Goal: Check status: Check status

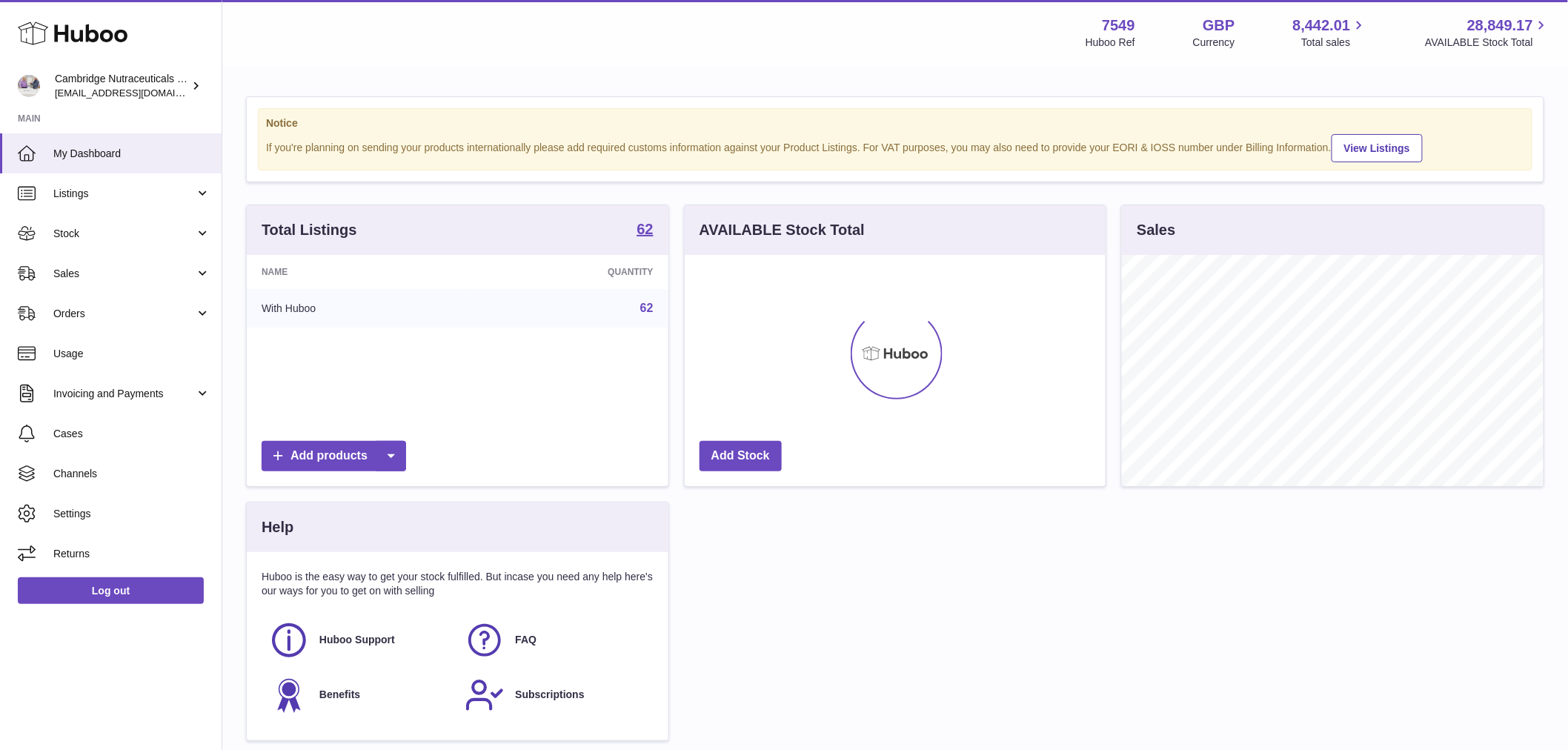
scroll to position [231, 421]
click at [64, 228] on span "Stock" at bounding box center [124, 234] width 142 height 14
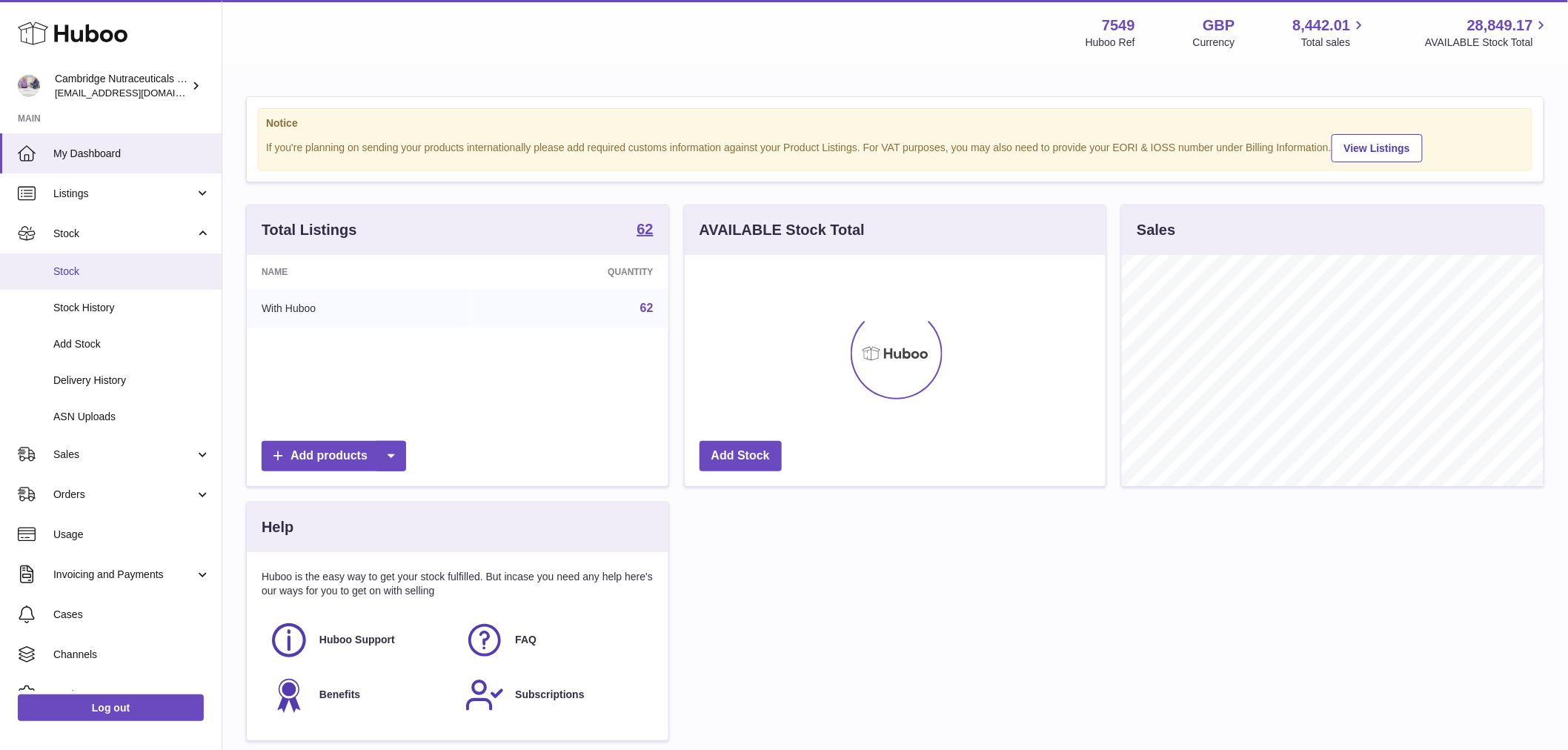
click at [106, 274] on span "Stock" at bounding box center [131, 272] width 157 height 14
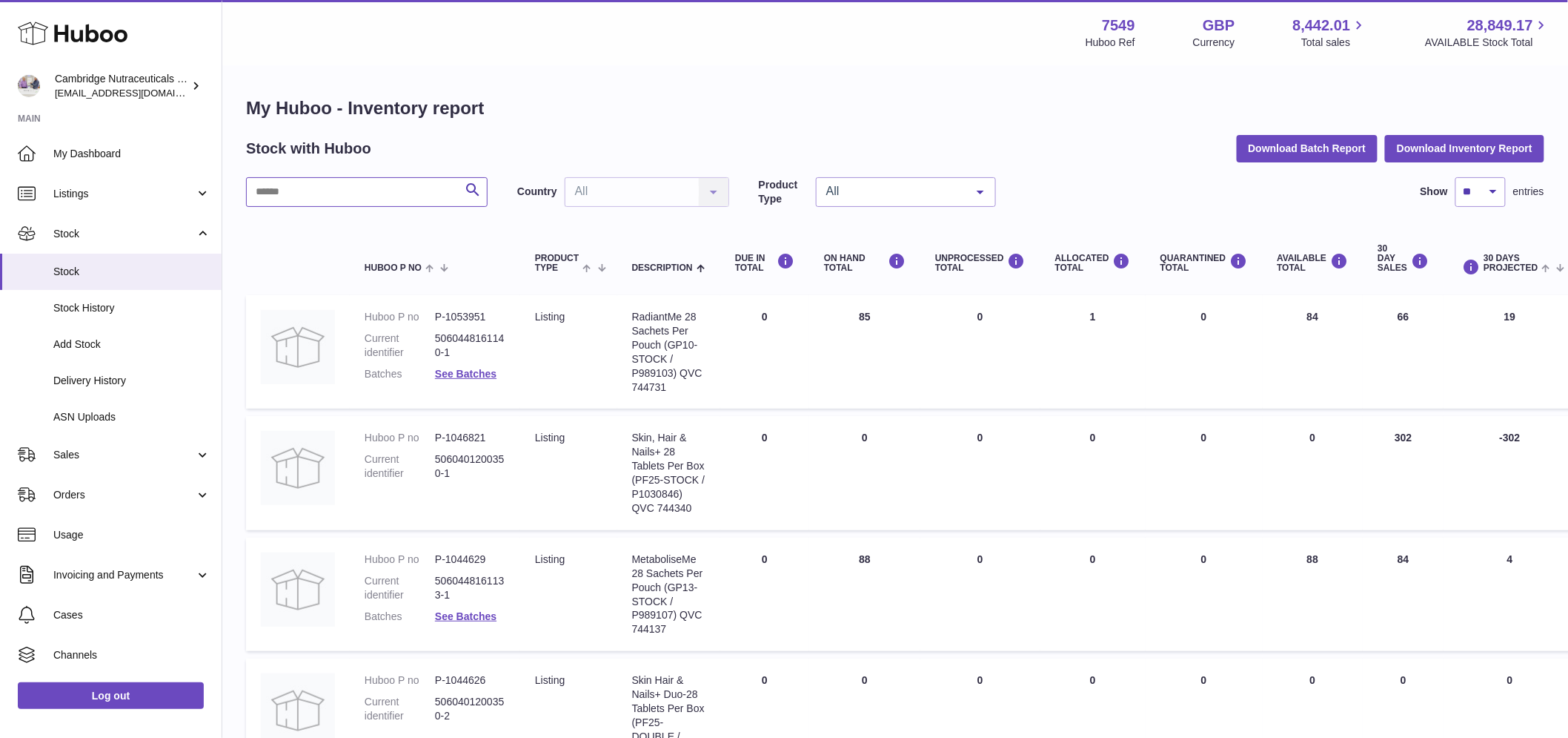
click at [321, 194] on input "text" at bounding box center [367, 191] width 242 height 29
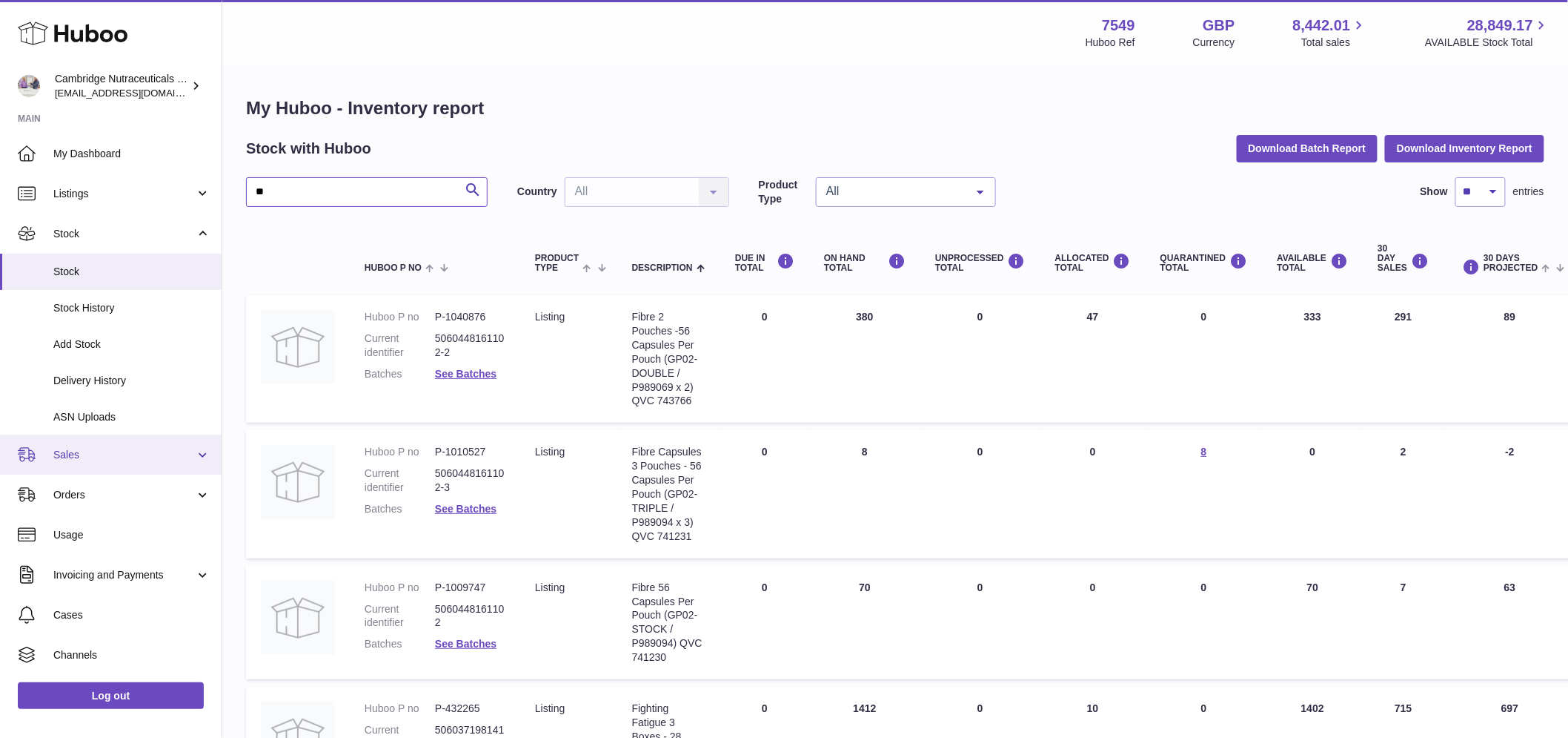
type input "**"
click at [104, 452] on span "Sales" at bounding box center [124, 454] width 142 height 14
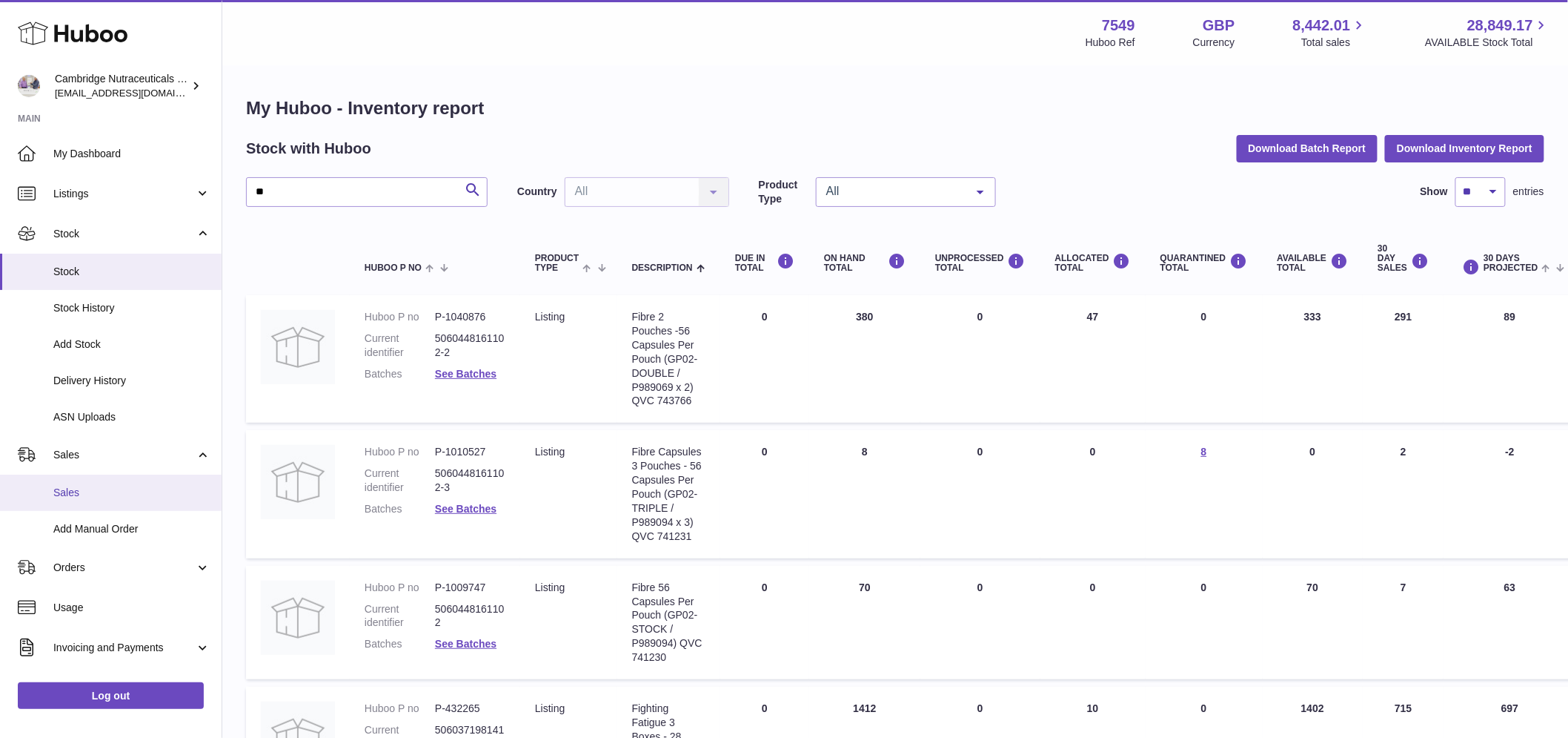
click at [107, 498] on span "Sales" at bounding box center [131, 493] width 157 height 14
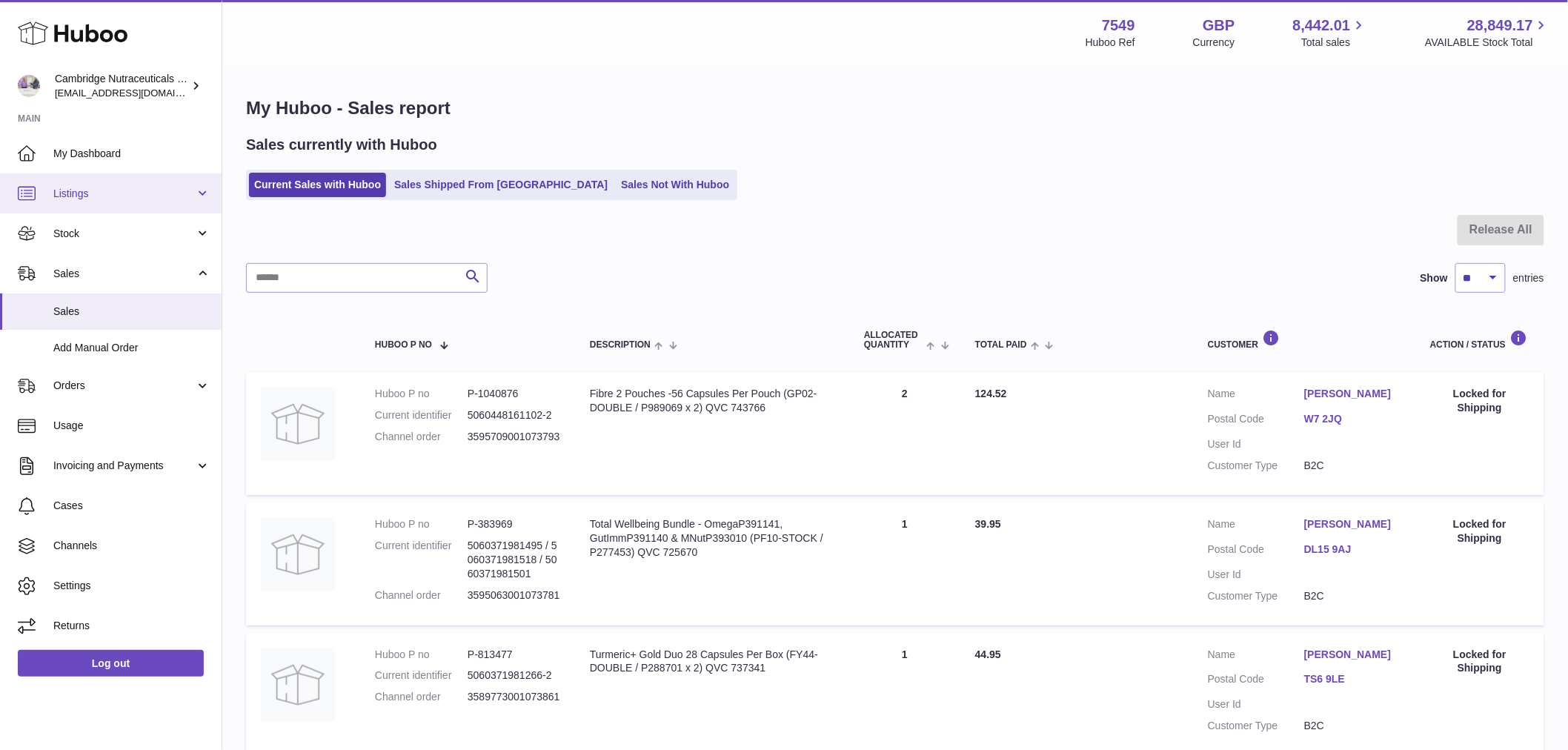
click at [123, 193] on span "Listings" at bounding box center [124, 194] width 142 height 14
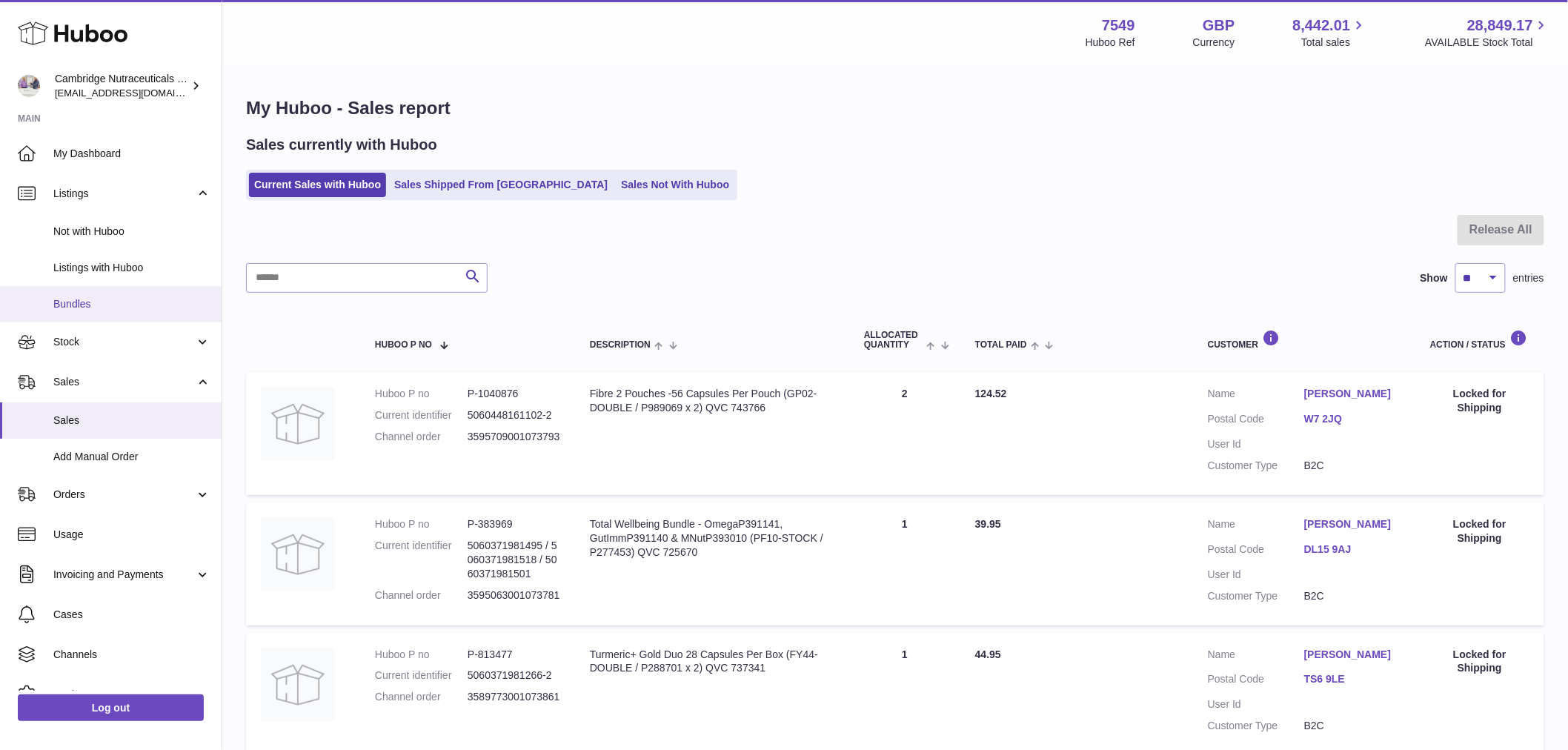
click at [123, 287] on link "Bundles" at bounding box center [111, 304] width 221 height 36
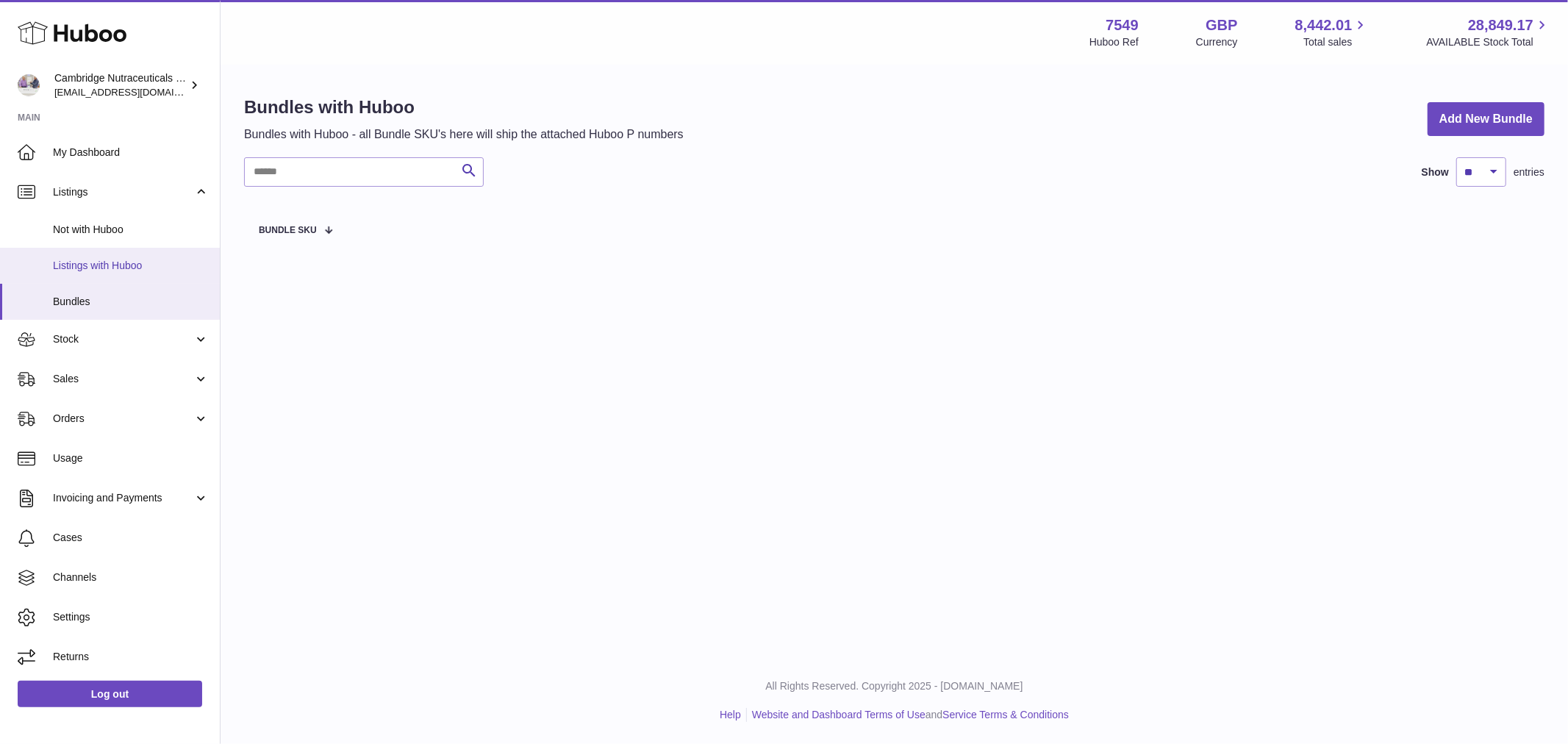
click at [114, 271] on span "Listings with Huboo" at bounding box center [130, 266] width 155 height 14
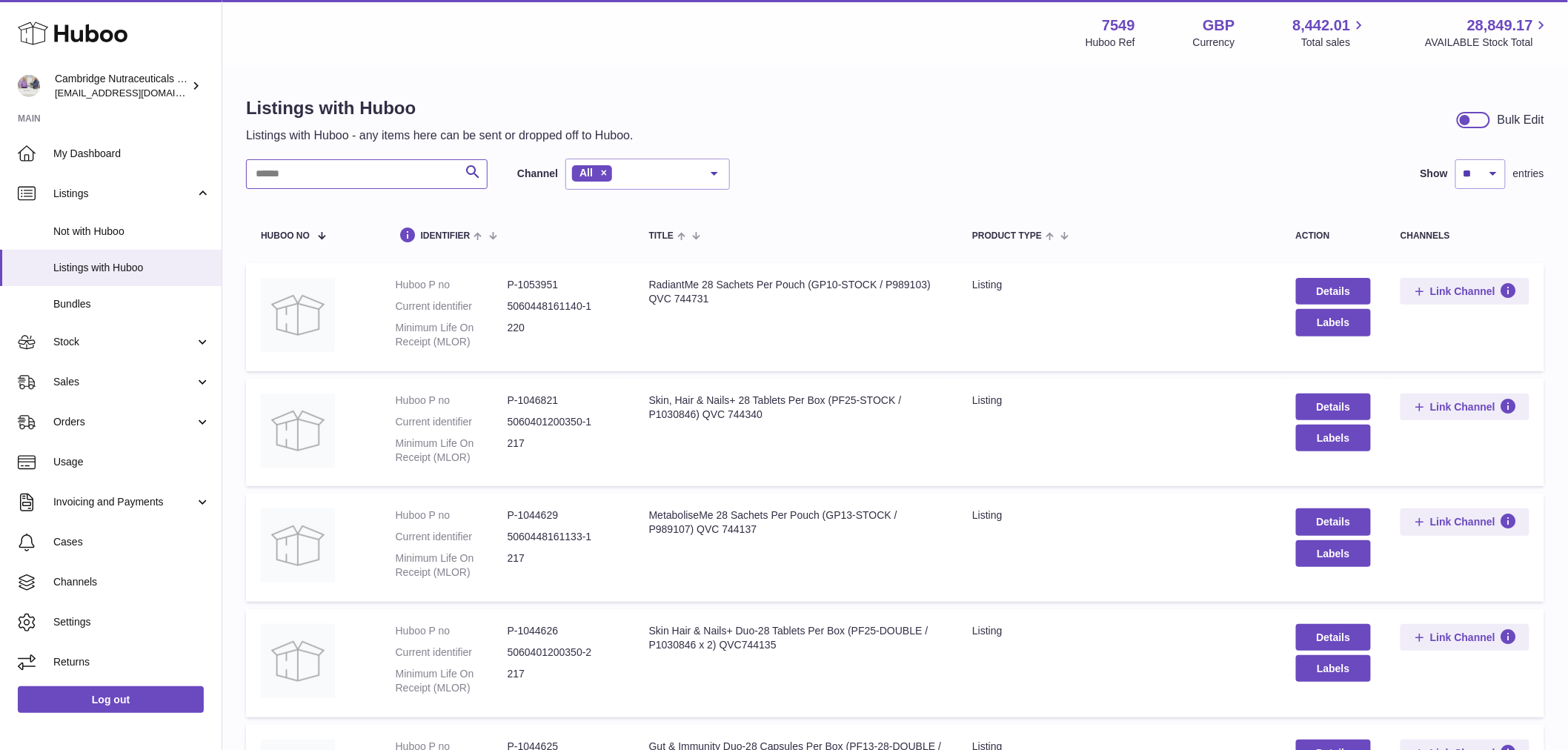
click at [328, 160] on input "text" at bounding box center [367, 174] width 242 height 29
type input "*****"
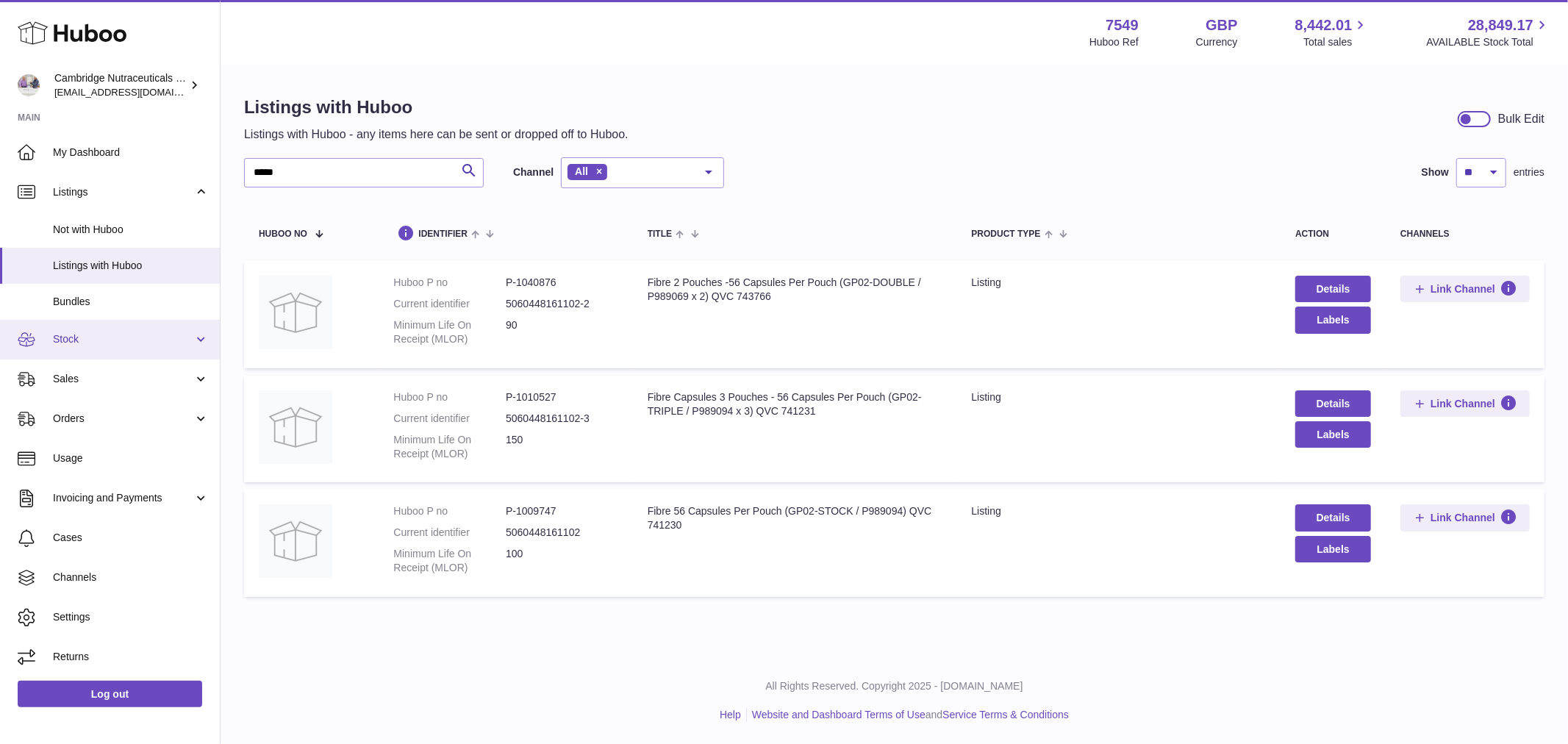
click at [126, 350] on link "Stock" at bounding box center [110, 339] width 220 height 40
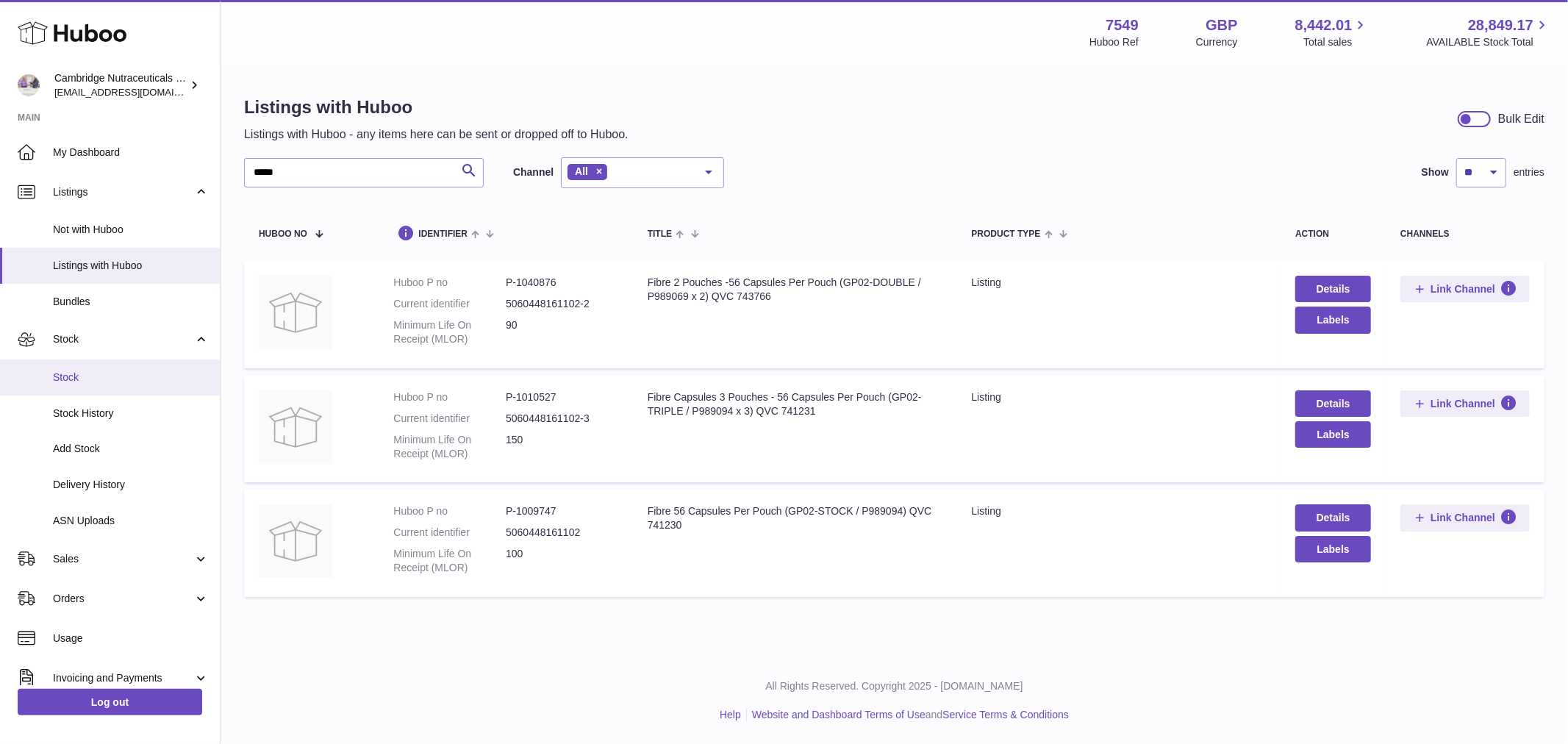
click at [115, 371] on span "Stock" at bounding box center [130, 378] width 155 height 14
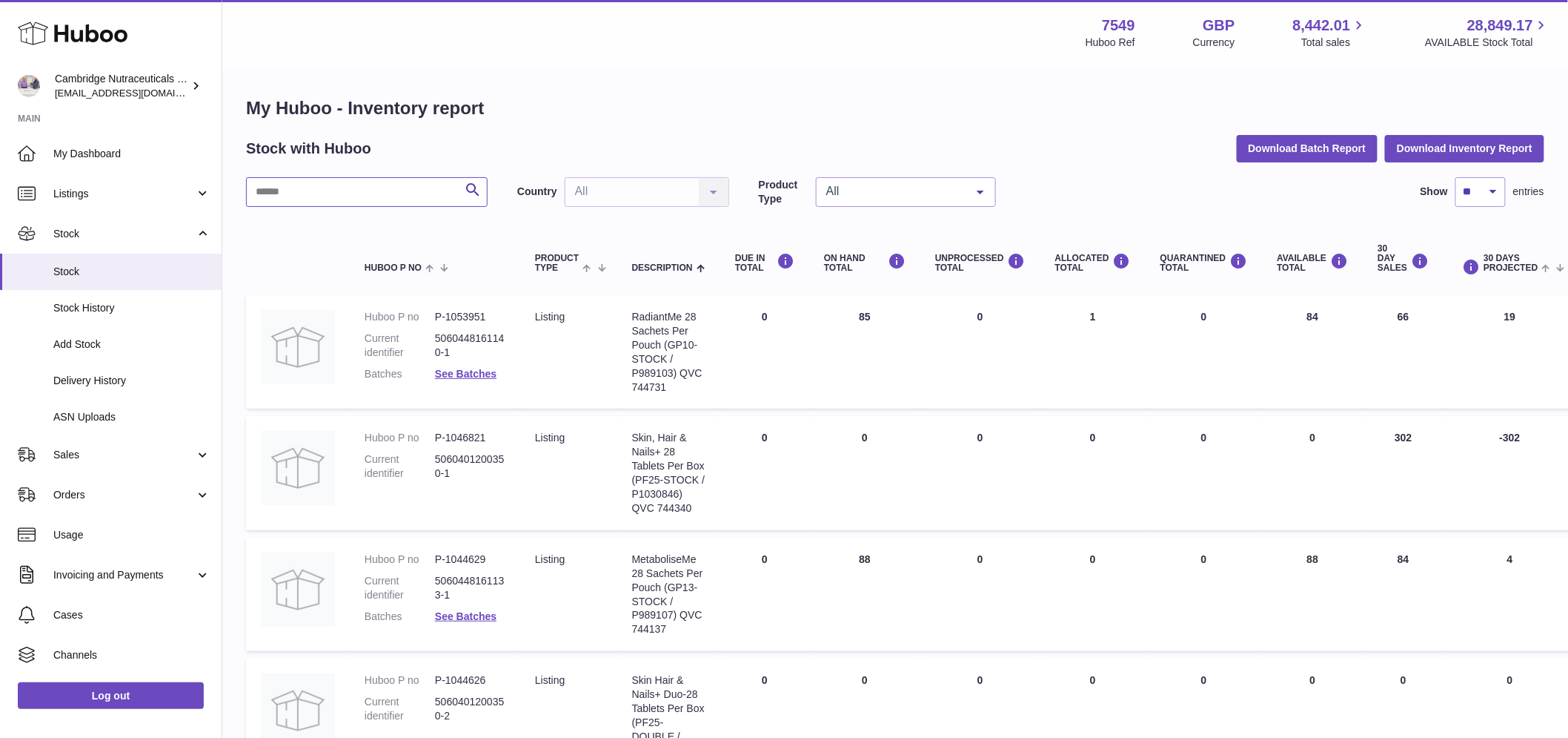
click at [359, 195] on input "text" at bounding box center [367, 191] width 242 height 29
type input "*****"
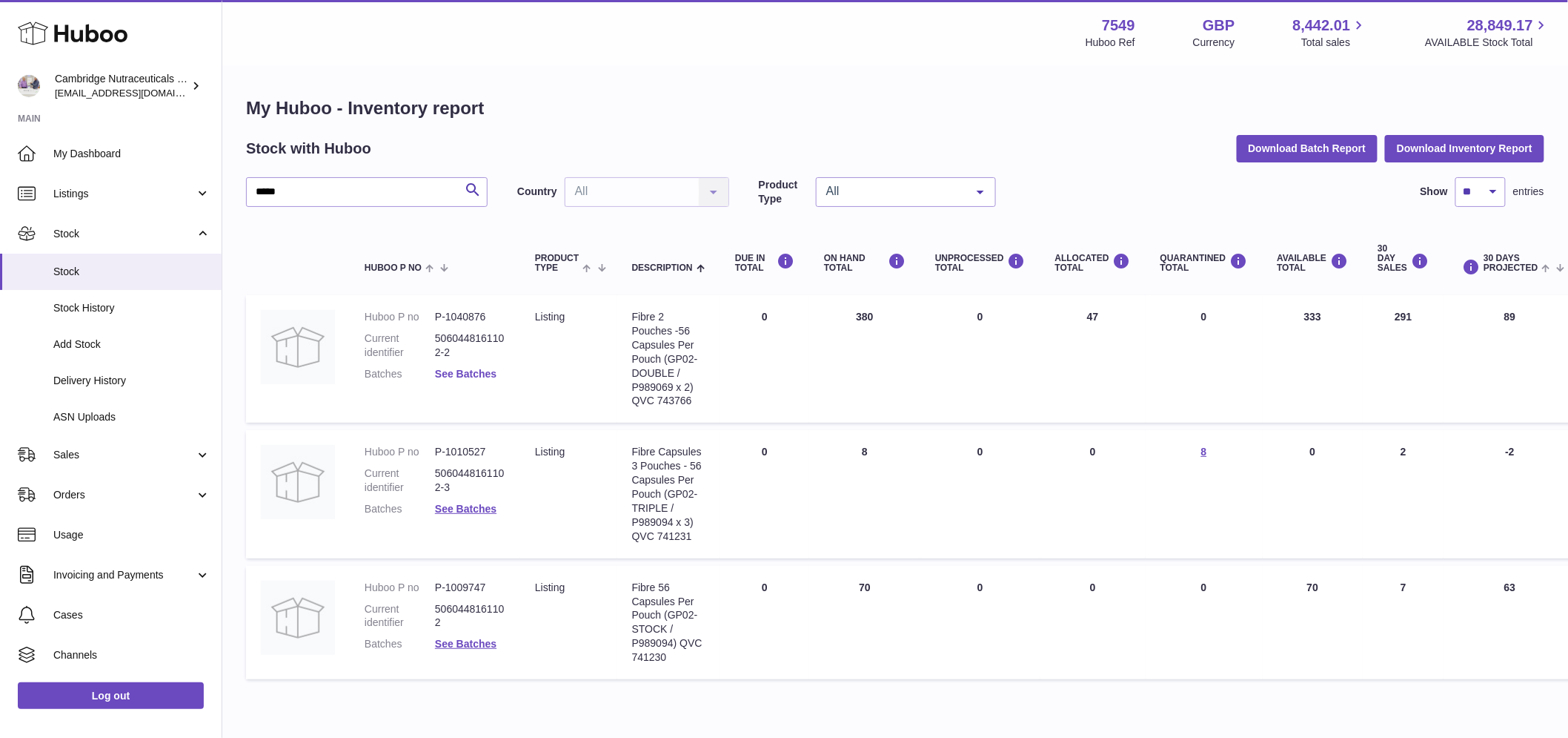
click at [452, 375] on link "See Batches" at bounding box center [465, 373] width 61 height 12
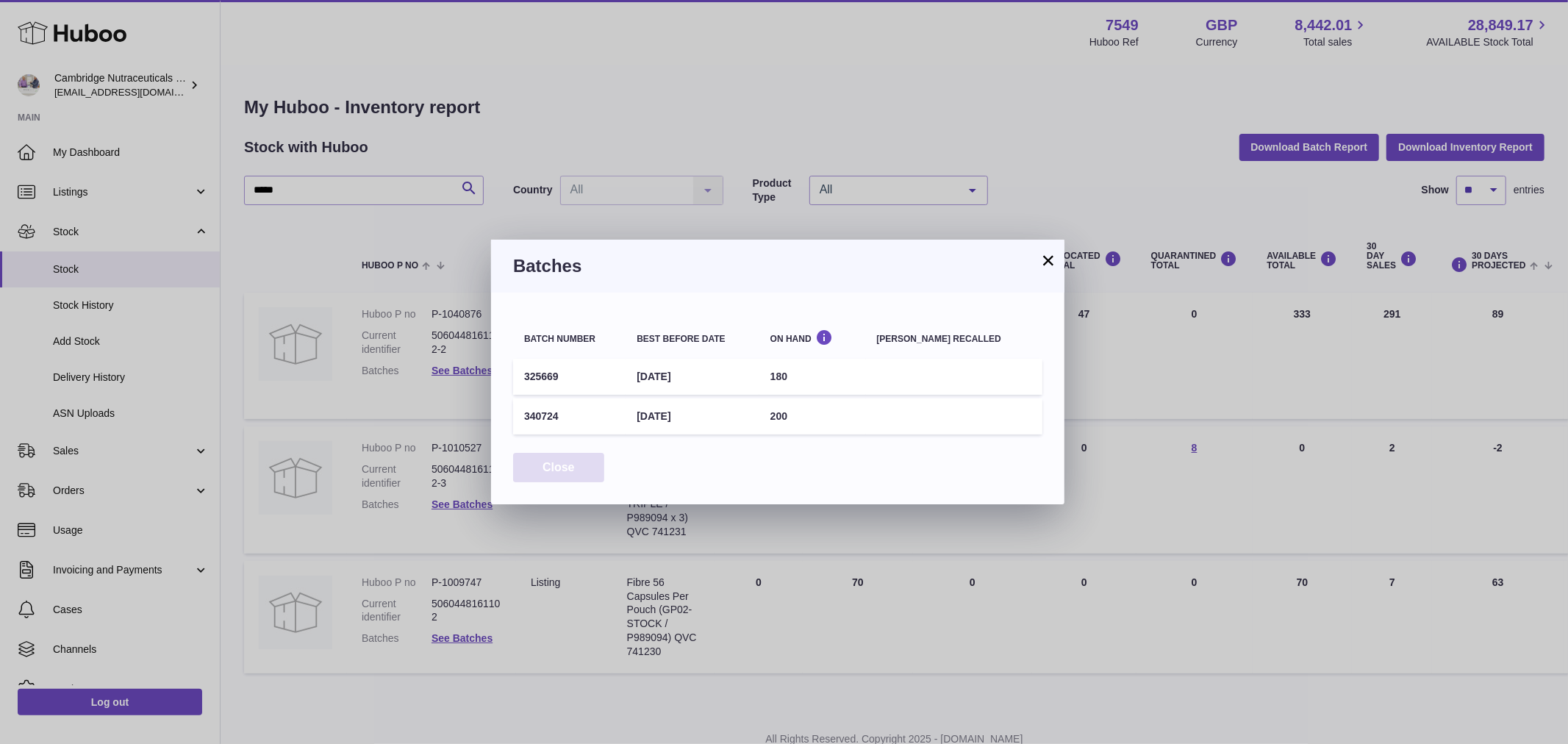
click at [547, 469] on button "Close" at bounding box center [559, 467] width 91 height 30
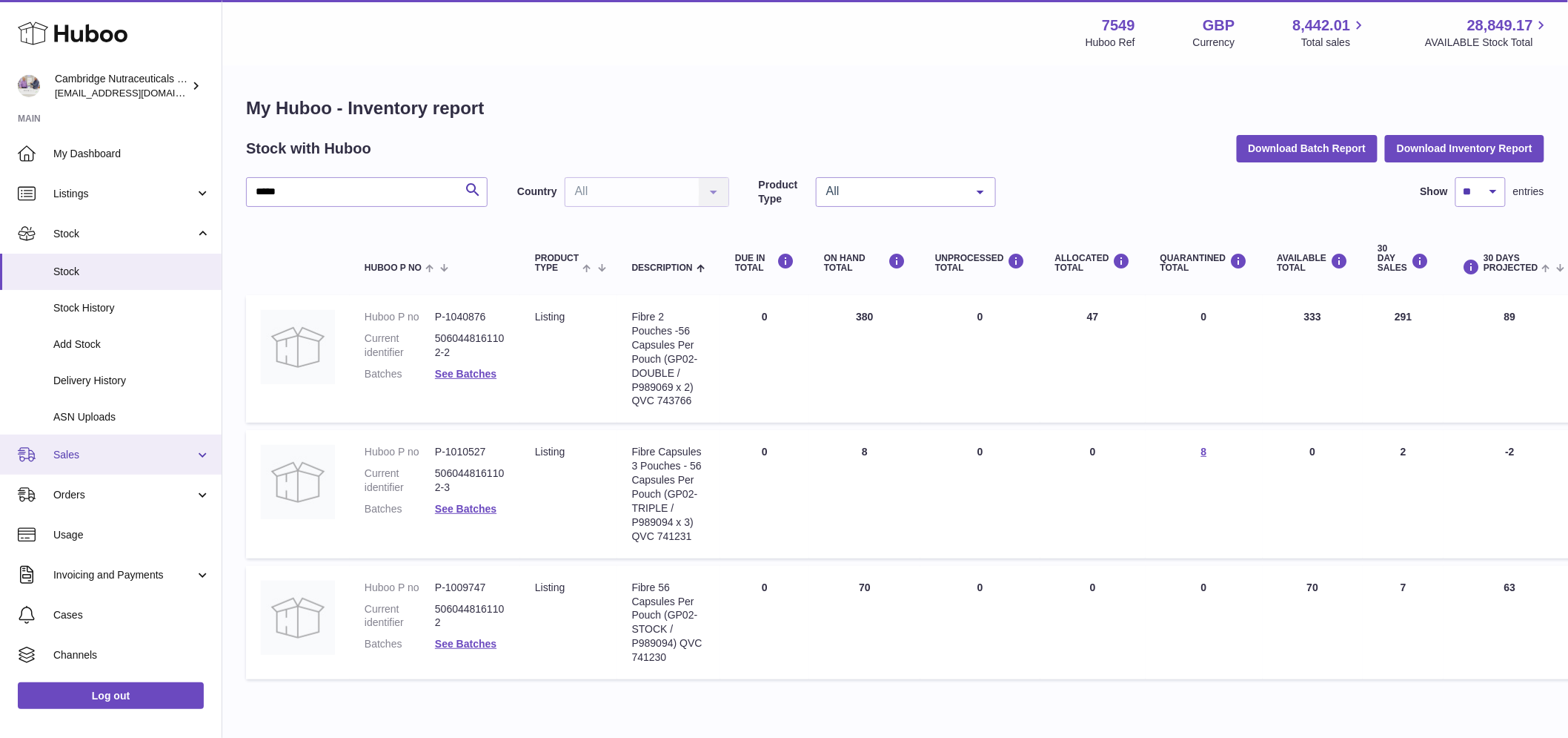
click at [95, 456] on span "Sales" at bounding box center [124, 454] width 142 height 14
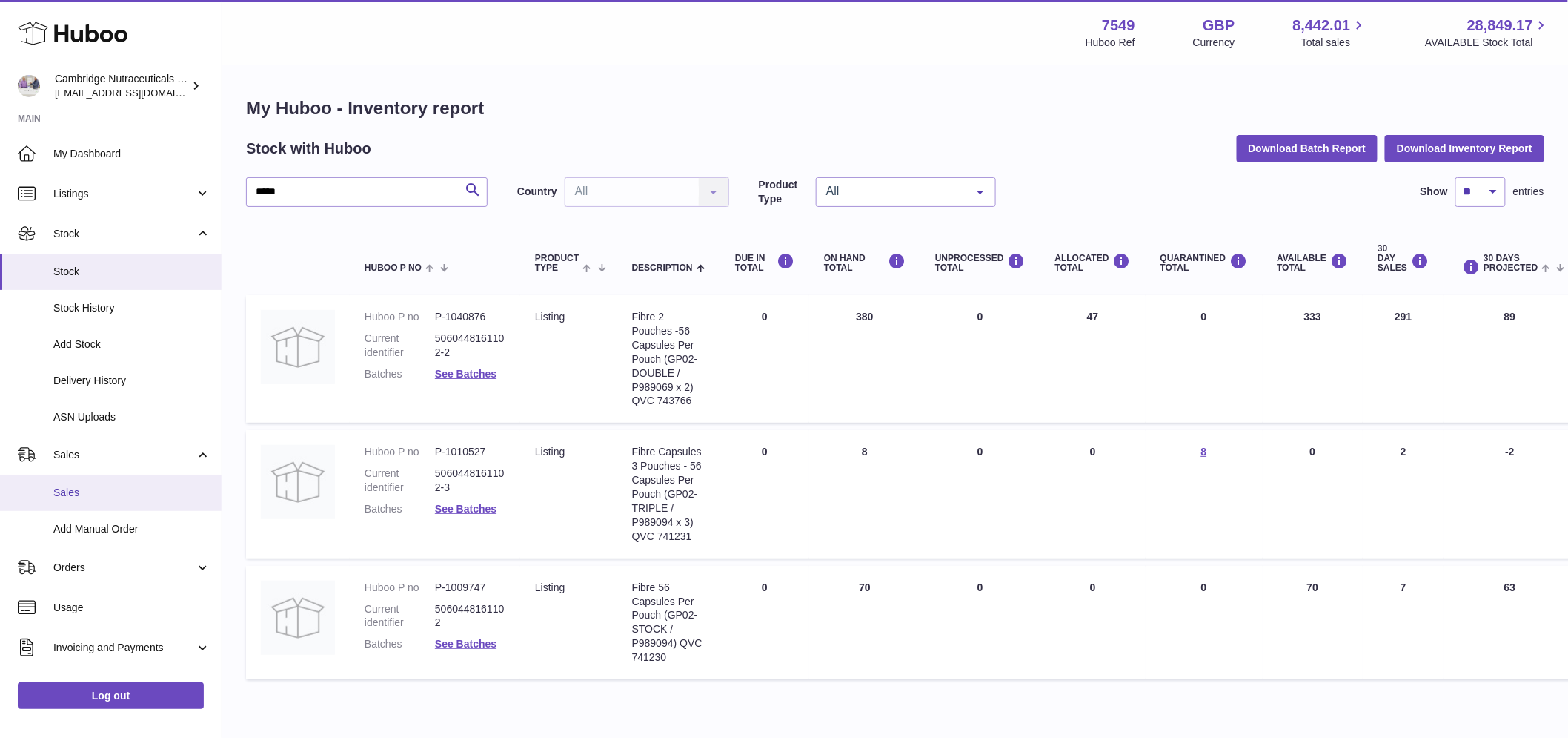
click at [91, 487] on span "Sales" at bounding box center [131, 493] width 157 height 14
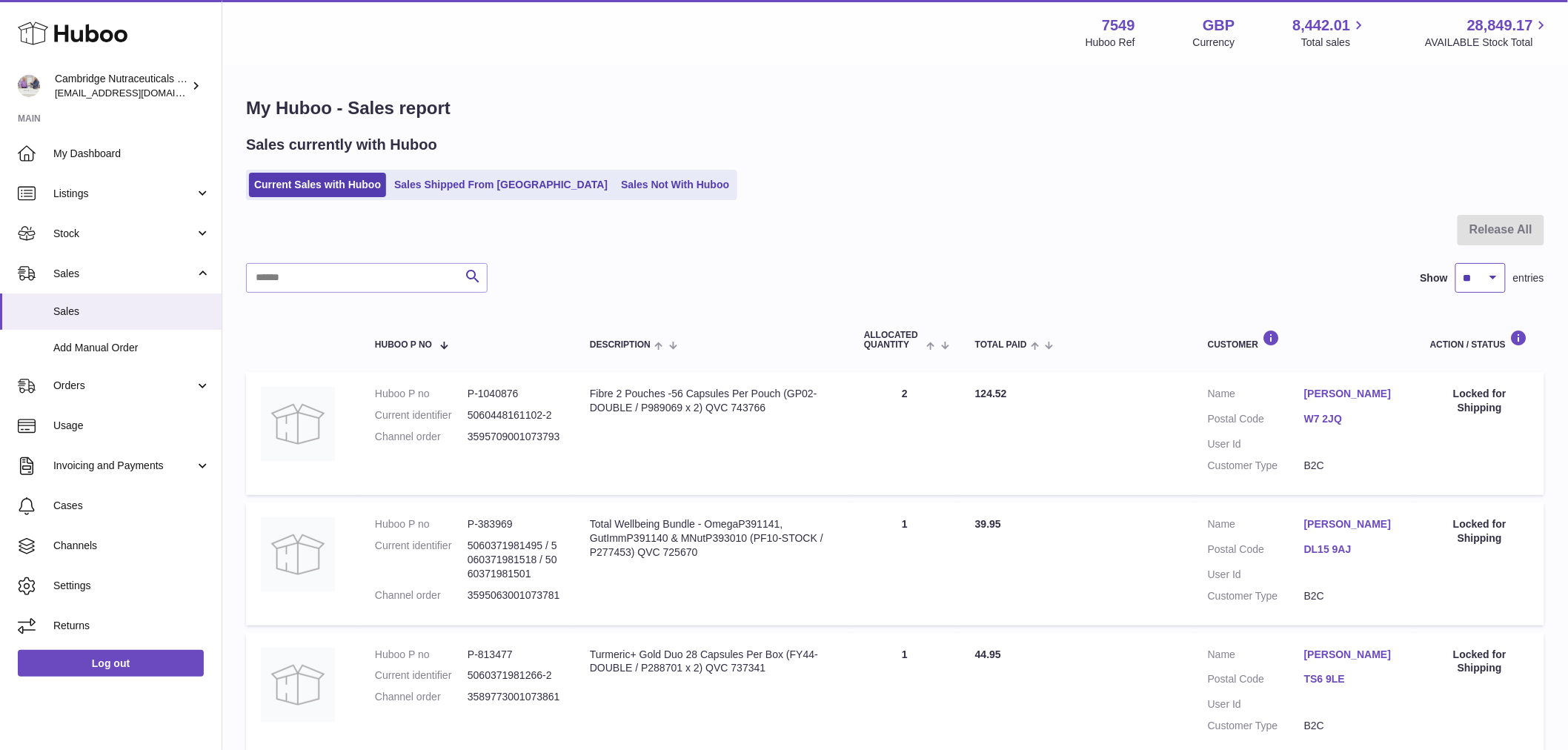
click at [1500, 276] on select "** ** ** ***" at bounding box center [1480, 277] width 50 height 29
select select "***"
click at [1456, 263] on select "** ** ** ***" at bounding box center [1480, 277] width 50 height 29
click at [438, 174] on link "Sales Shipped From [GEOGRAPHIC_DATA]" at bounding box center [500, 185] width 224 height 25
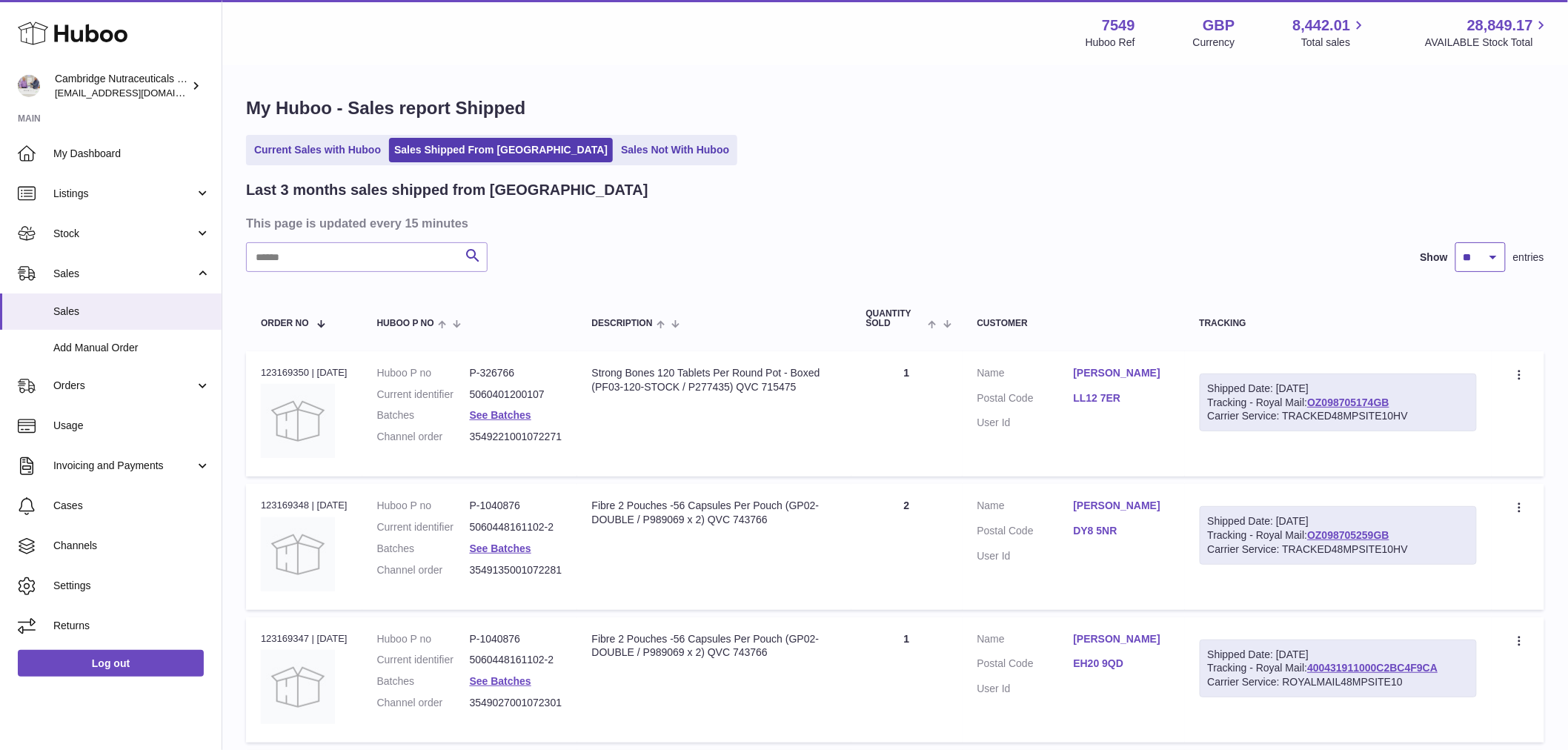
click at [1475, 261] on select "** ** **" at bounding box center [1480, 257] width 50 height 29
select select "**"
click at [1456, 243] on select "** ** **" at bounding box center [1480, 257] width 50 height 29
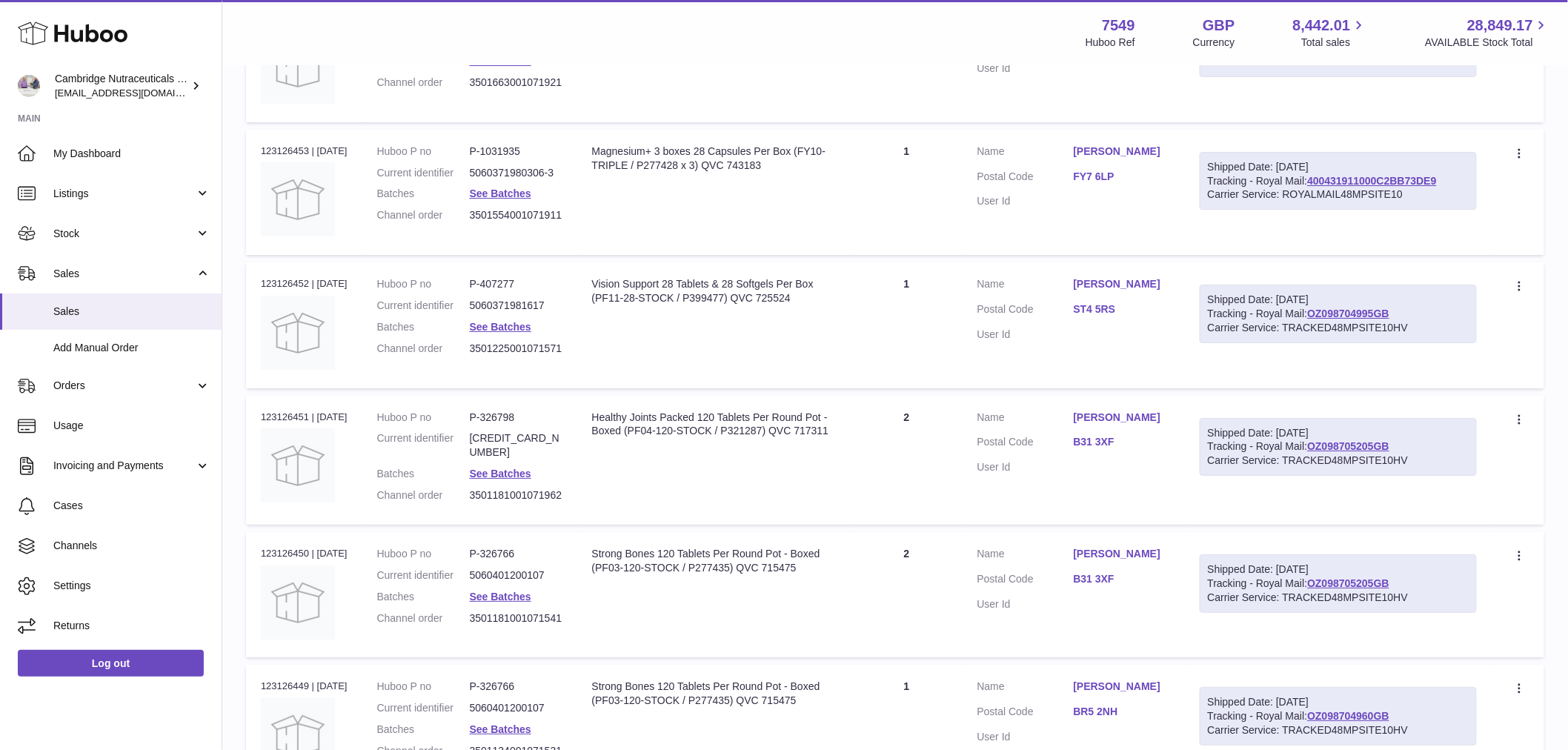
scroll to position [6438, 0]
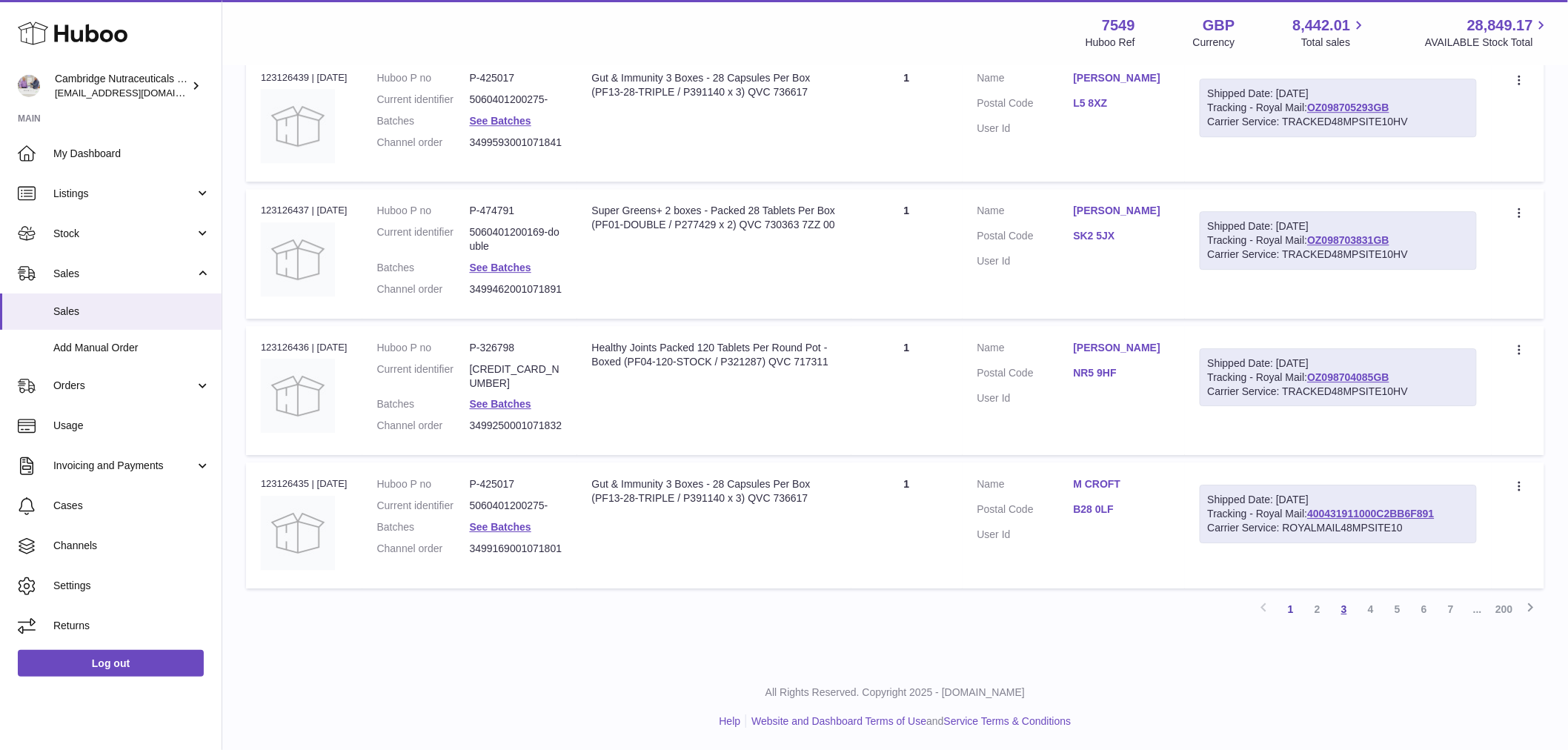
click at [1347, 607] on link "3" at bounding box center [1344, 609] width 27 height 27
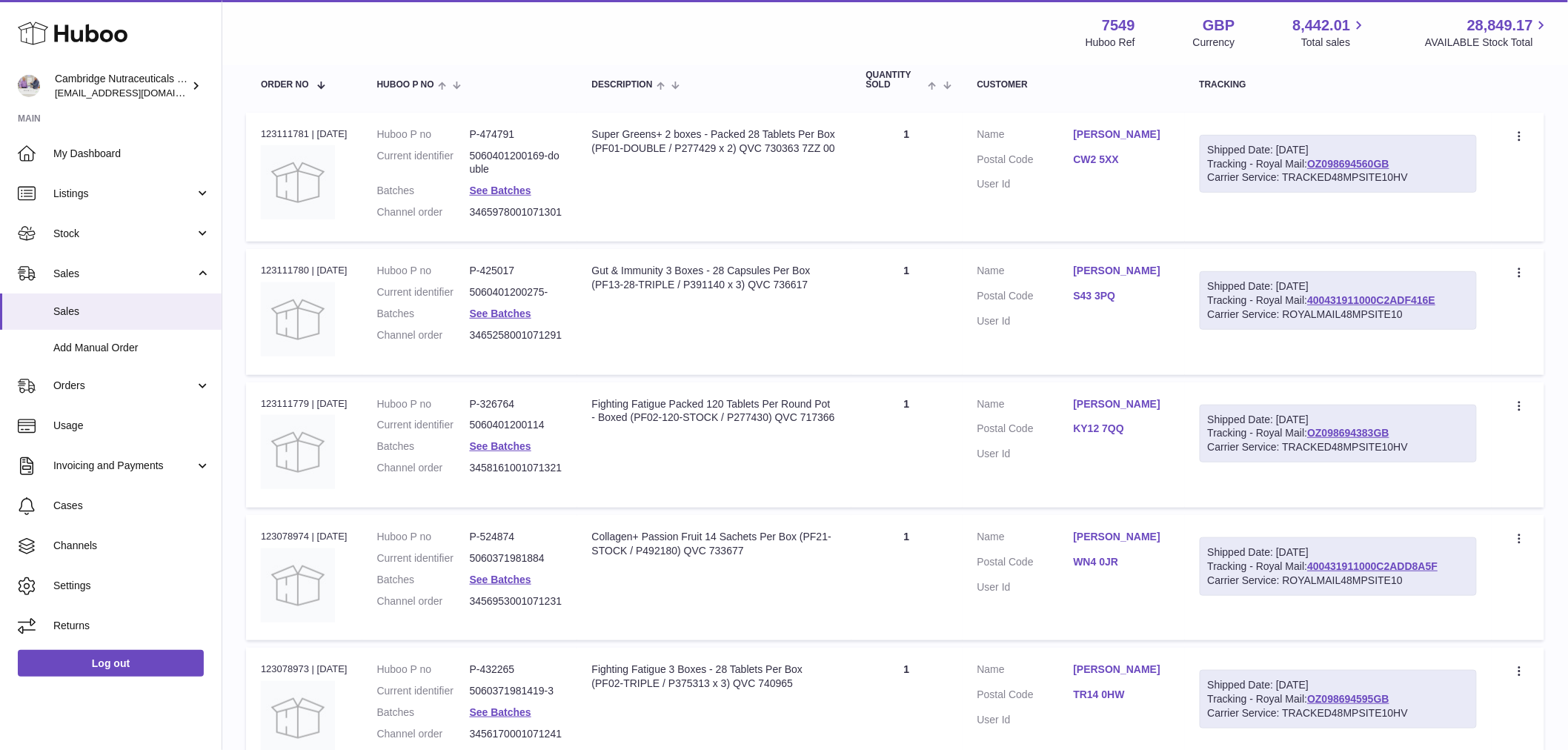
scroll to position [50, 0]
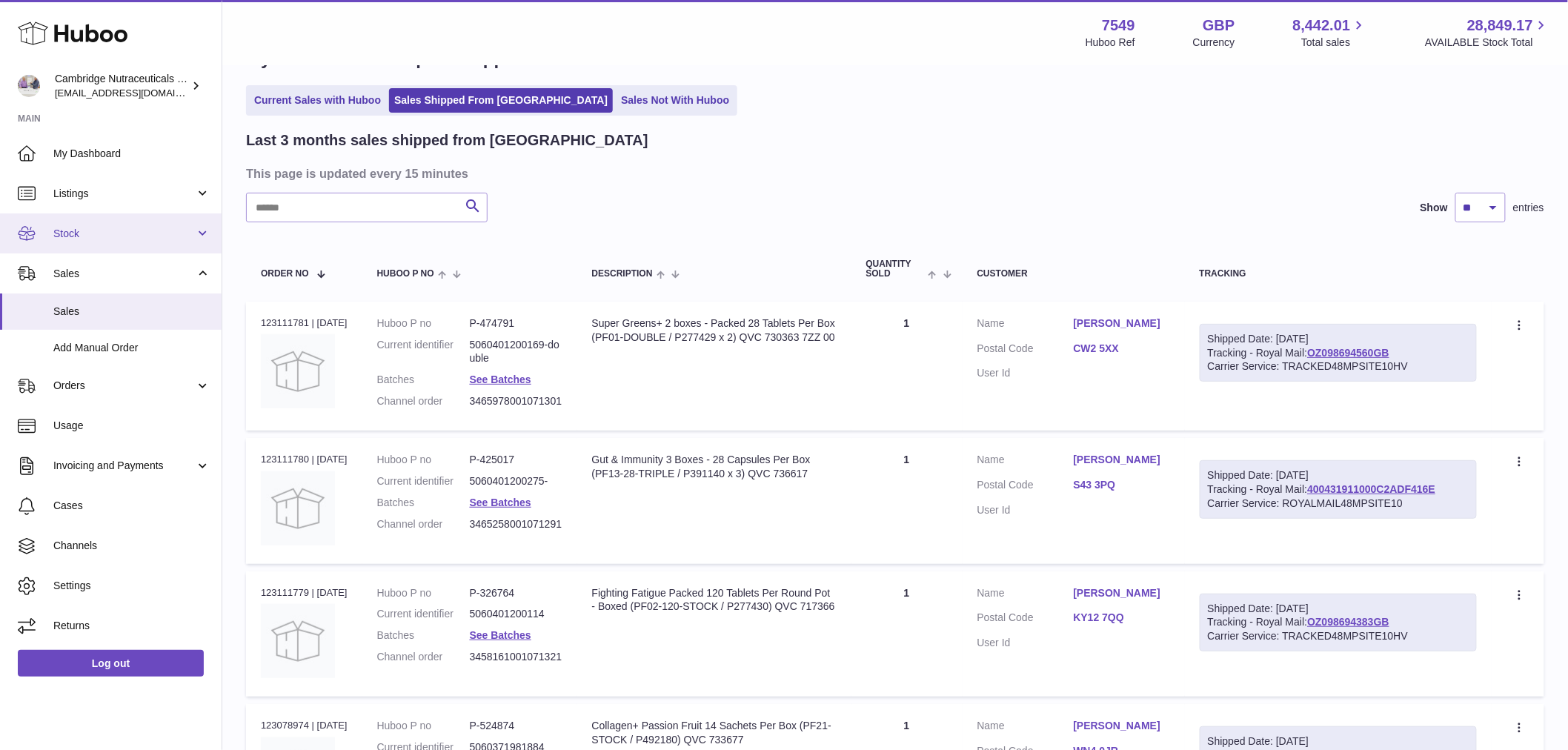
click at [108, 237] on span "Stock" at bounding box center [124, 234] width 142 height 14
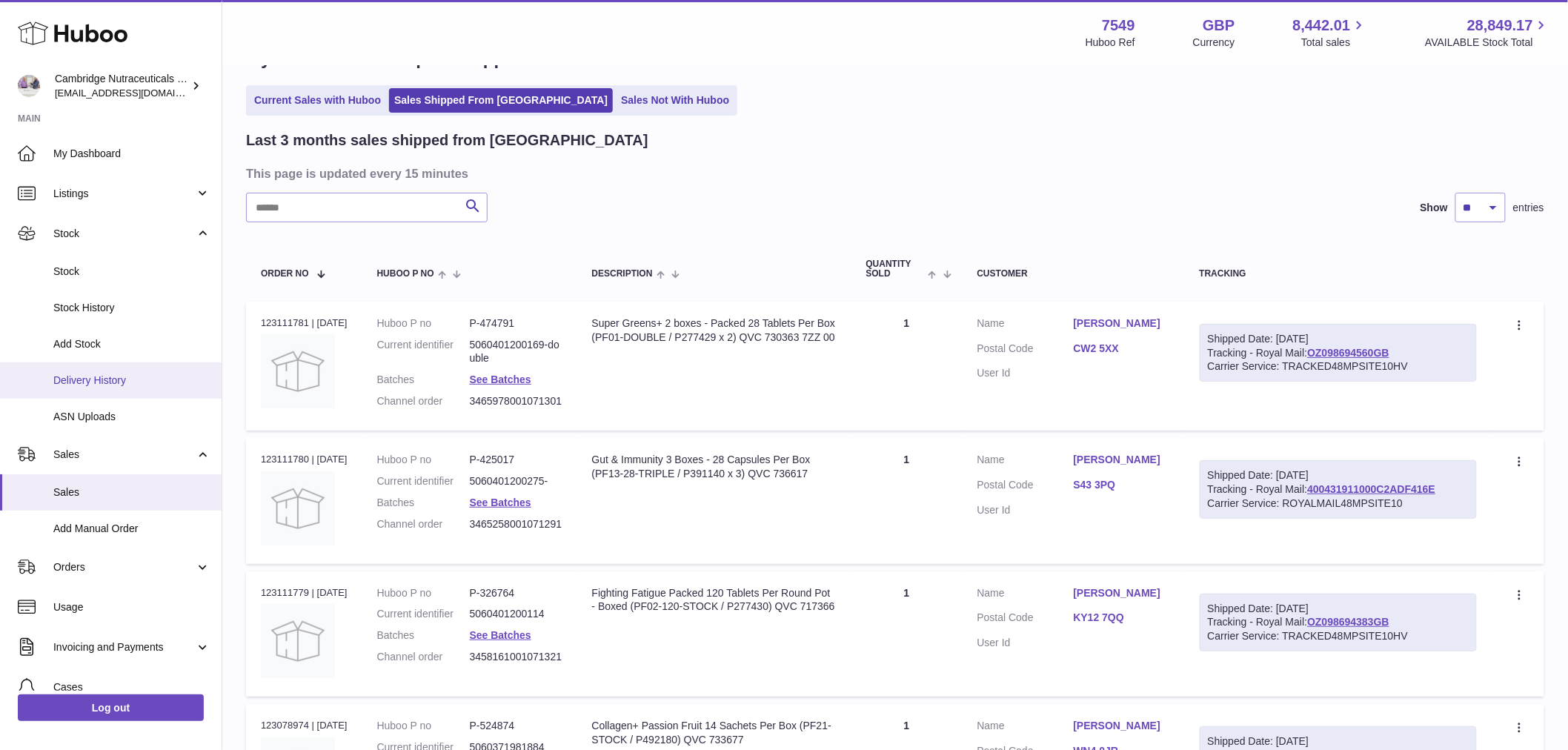
click at [141, 381] on span "Delivery History" at bounding box center [131, 381] width 157 height 14
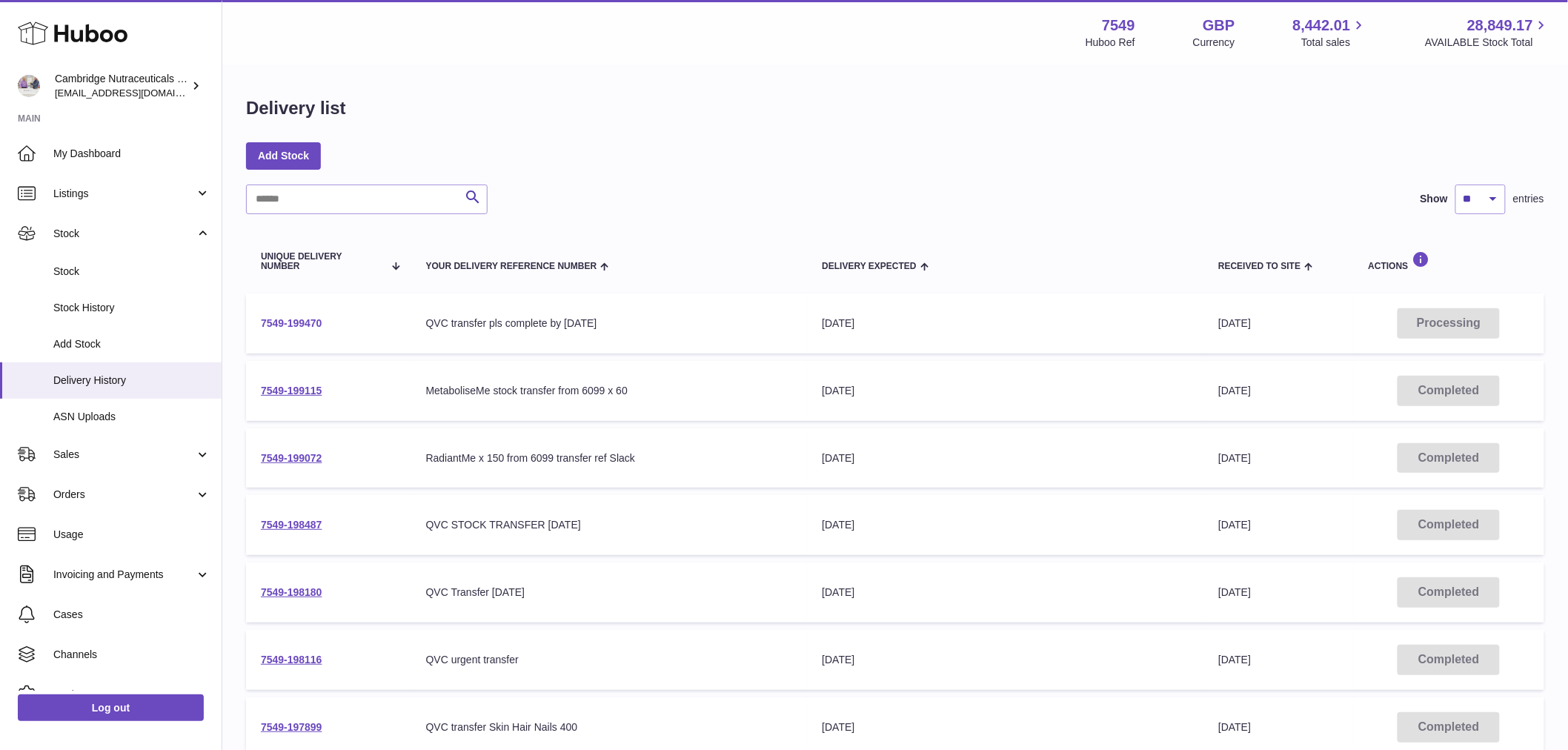
click at [280, 321] on link "7549-199470" at bounding box center [291, 322] width 61 height 12
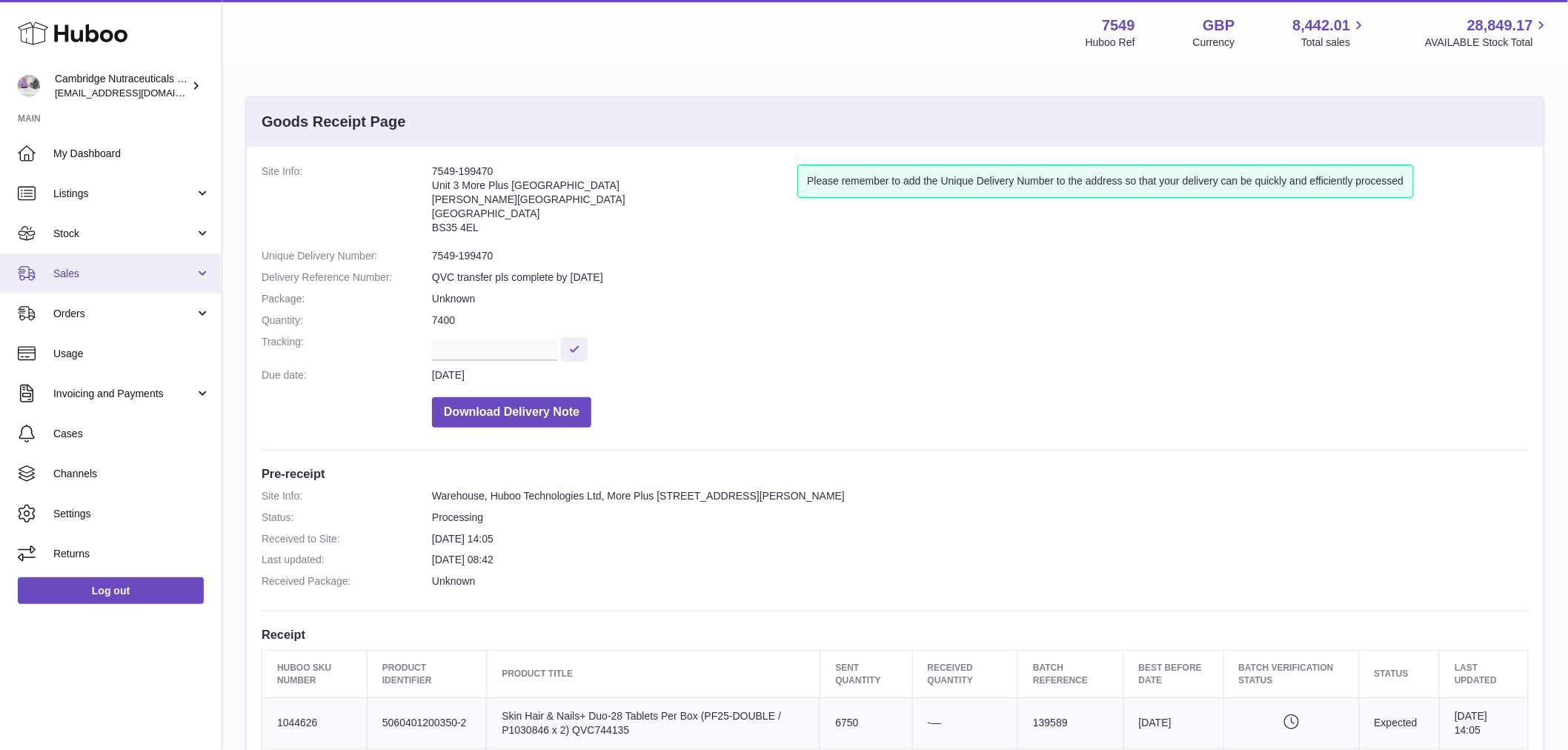
click at [84, 262] on link "Sales" at bounding box center [111, 273] width 221 height 40
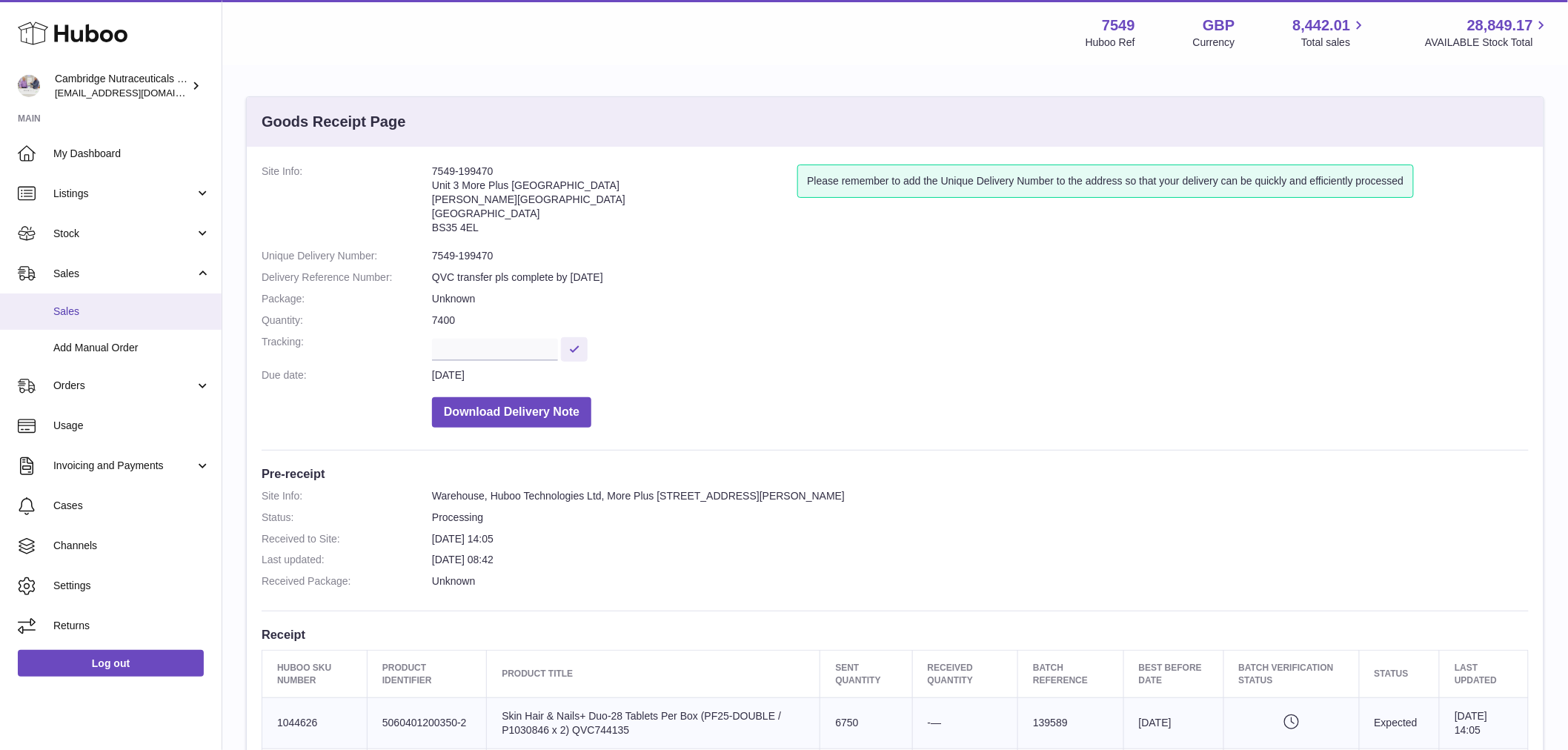
click at [92, 313] on span "Sales" at bounding box center [131, 312] width 157 height 14
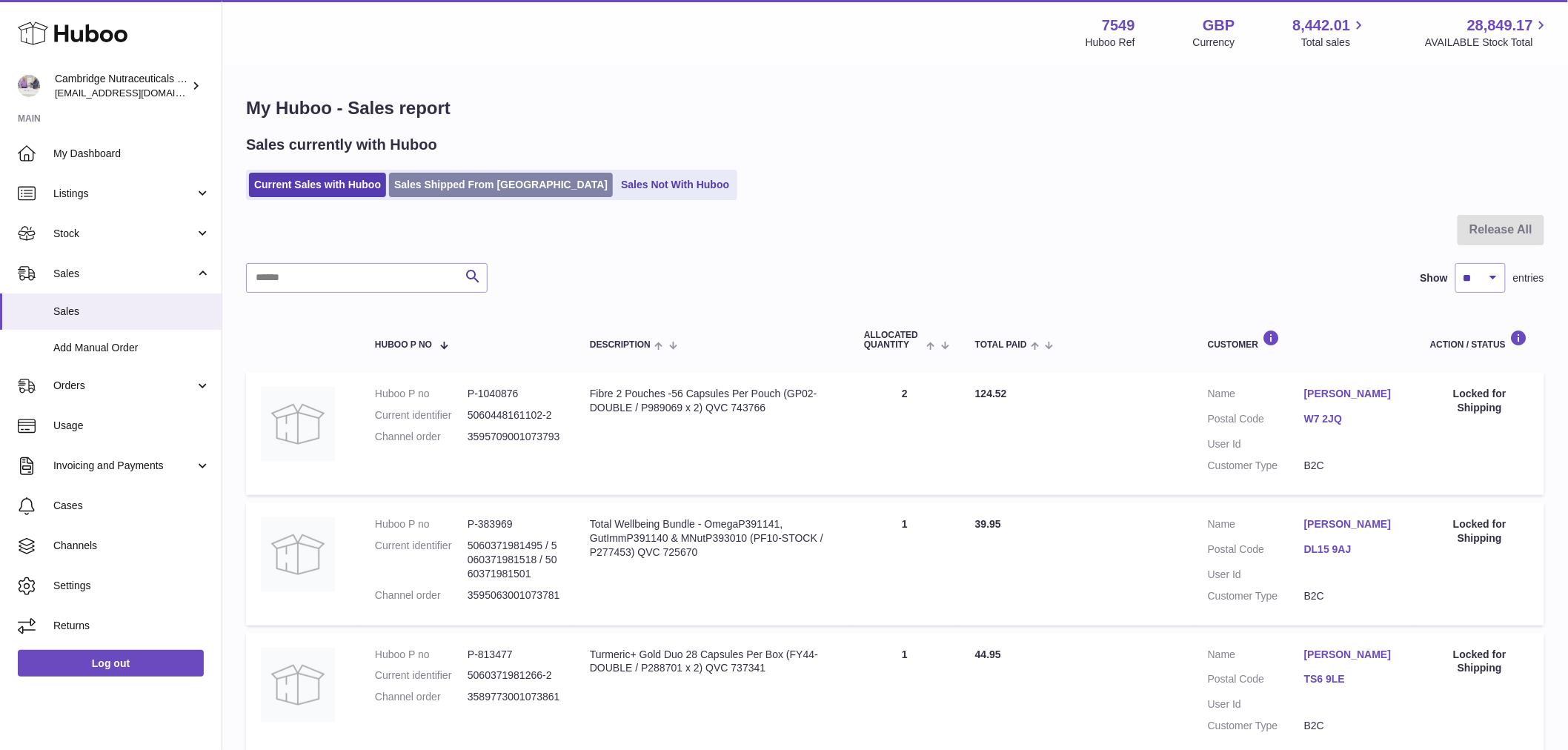
click at [441, 188] on link "Sales Shipped From [GEOGRAPHIC_DATA]" at bounding box center [500, 185] width 224 height 25
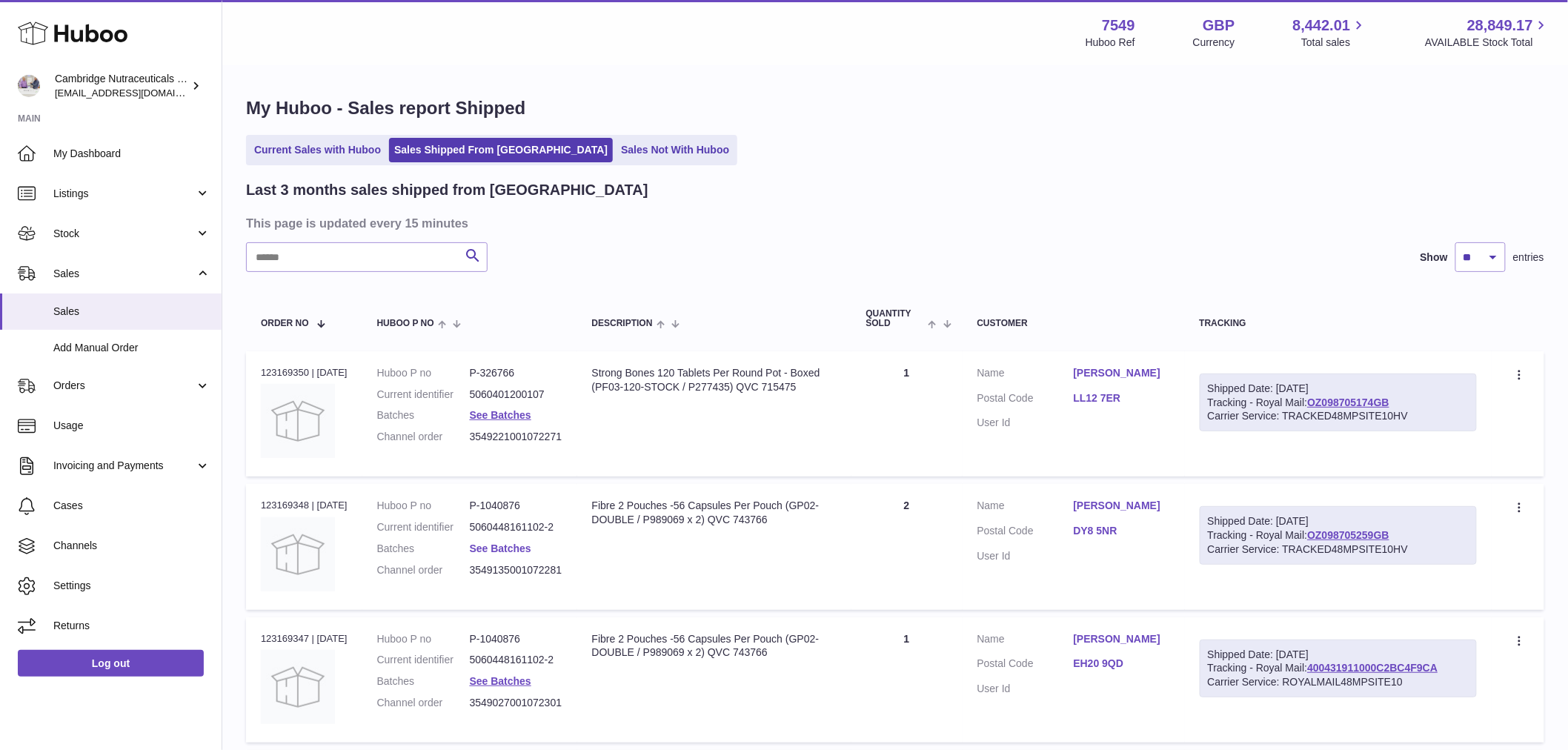
click at [519, 545] on link "See Batches" at bounding box center [500, 548] width 61 height 12
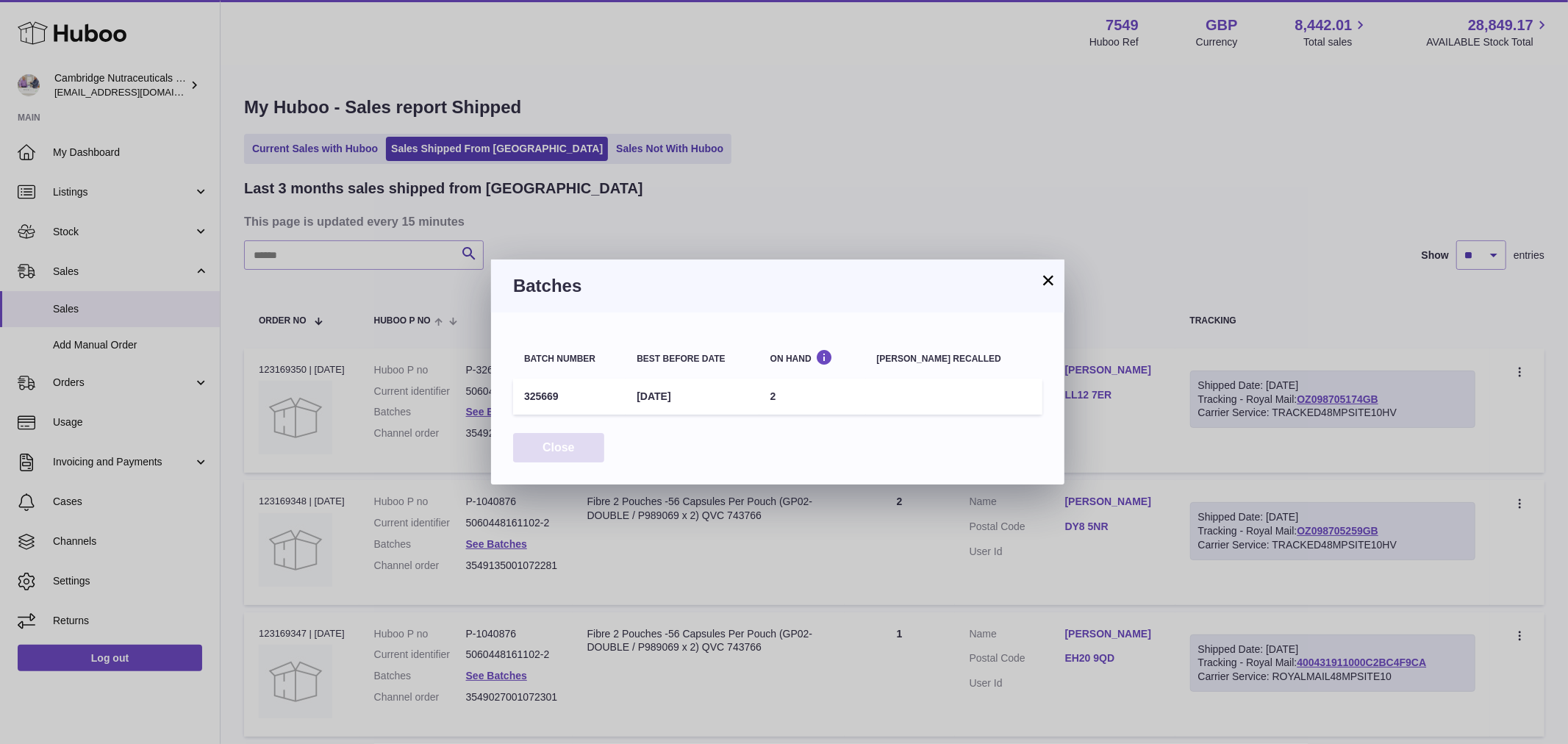
click at [564, 438] on button "Close" at bounding box center [559, 448] width 91 height 30
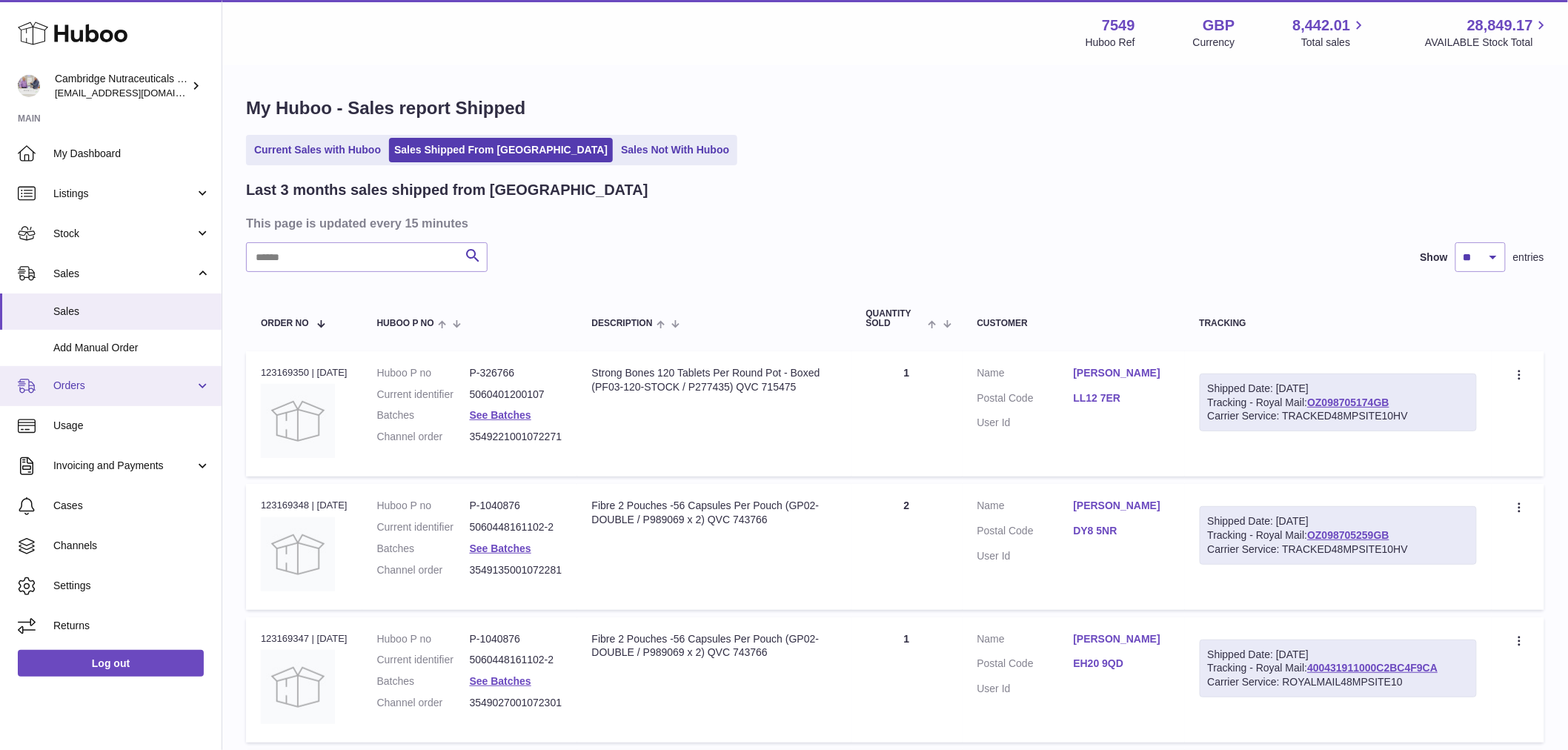
click at [116, 390] on span "Orders" at bounding box center [124, 386] width 142 height 14
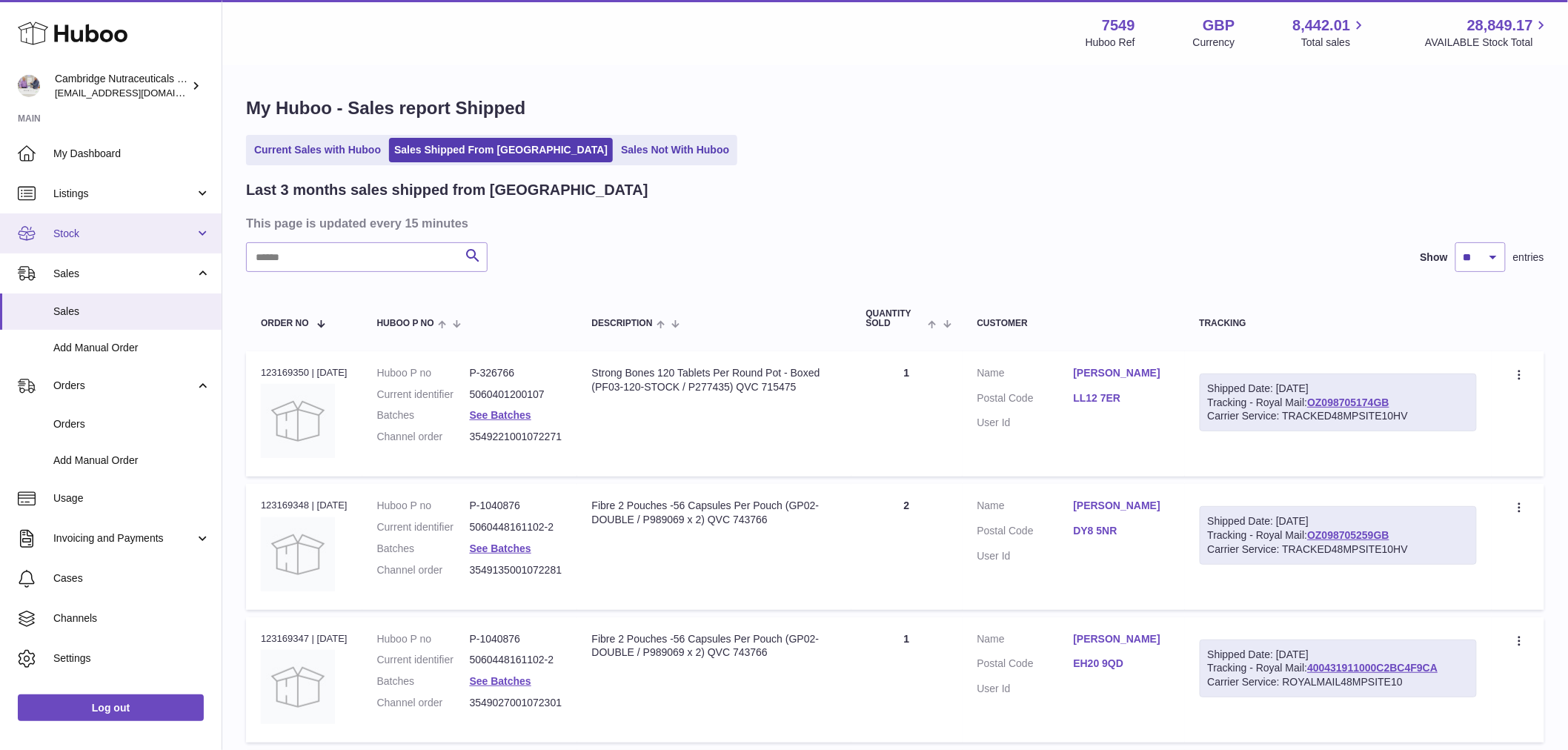
click at [76, 228] on span "Stock" at bounding box center [124, 234] width 142 height 14
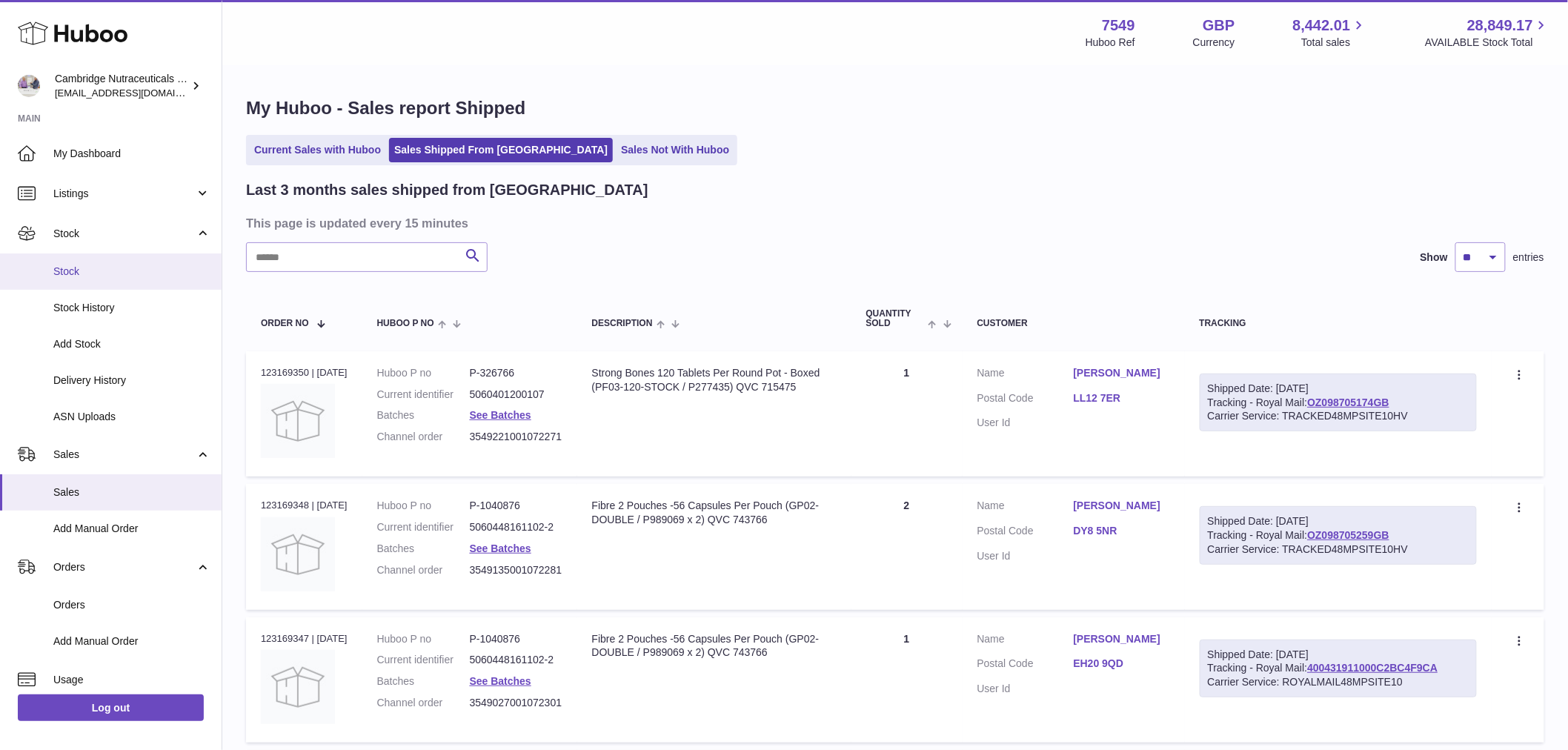
click at [78, 262] on link "Stock" at bounding box center [111, 271] width 221 height 36
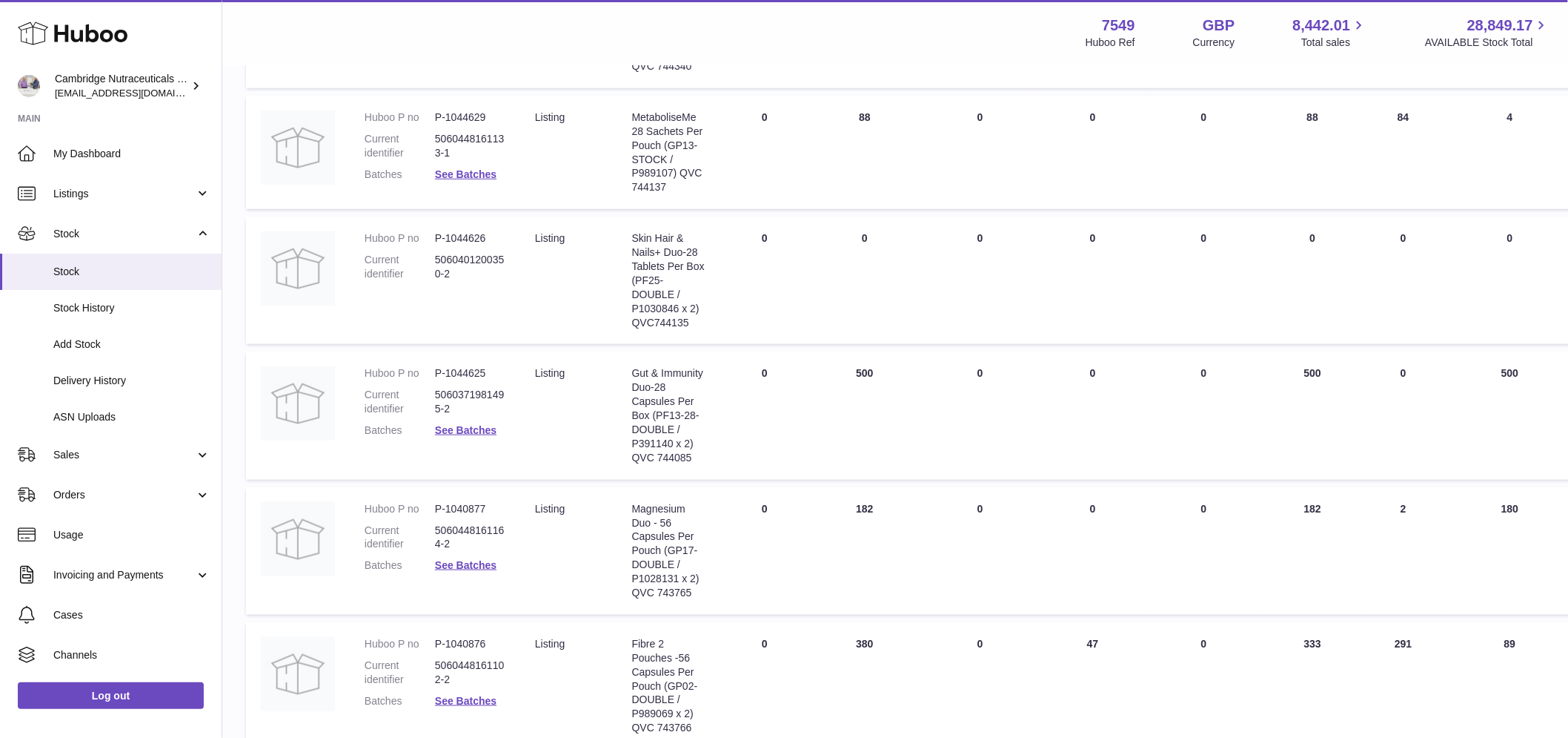
scroll to position [493, 0]
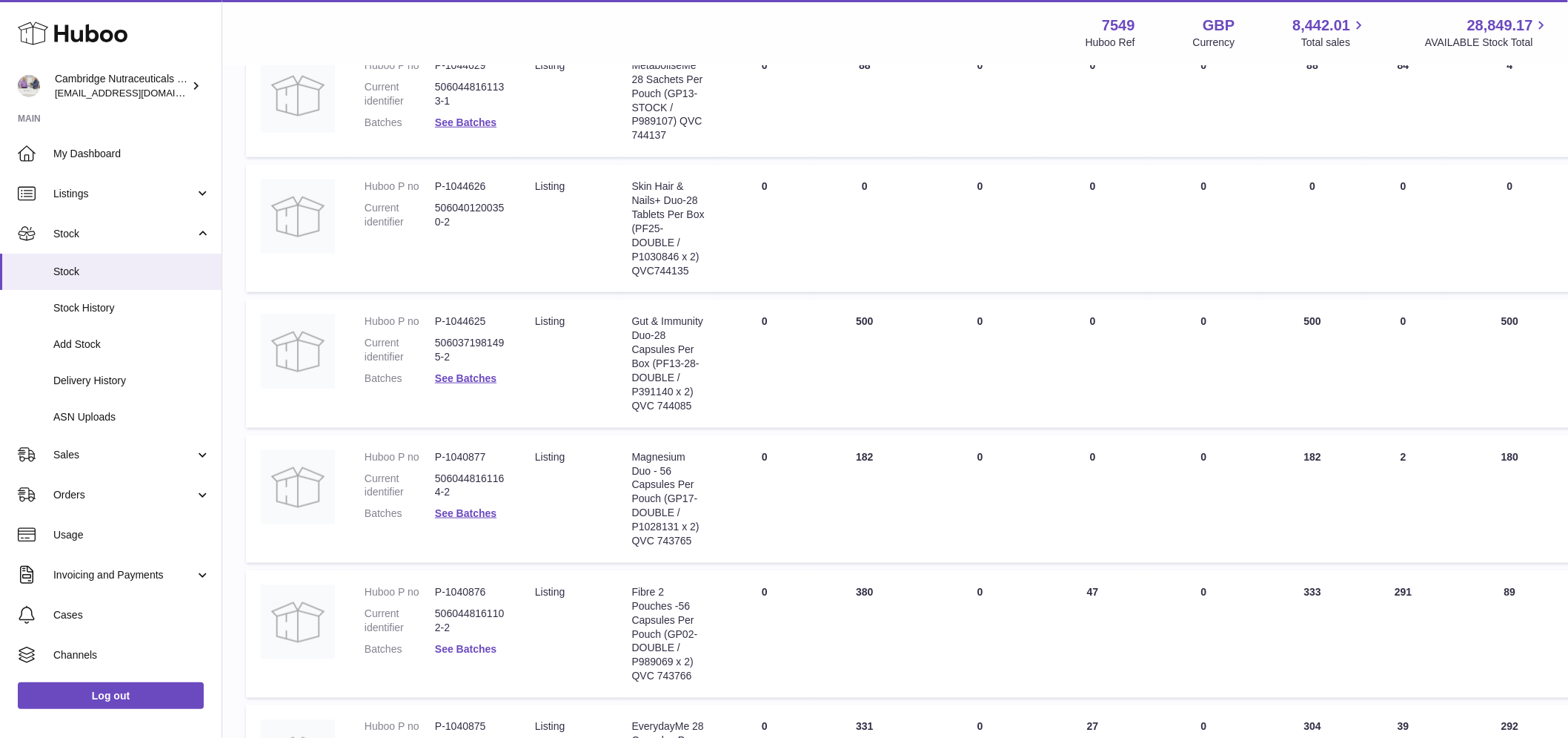
click at [467, 648] on link "See Batches" at bounding box center [465, 649] width 61 height 12
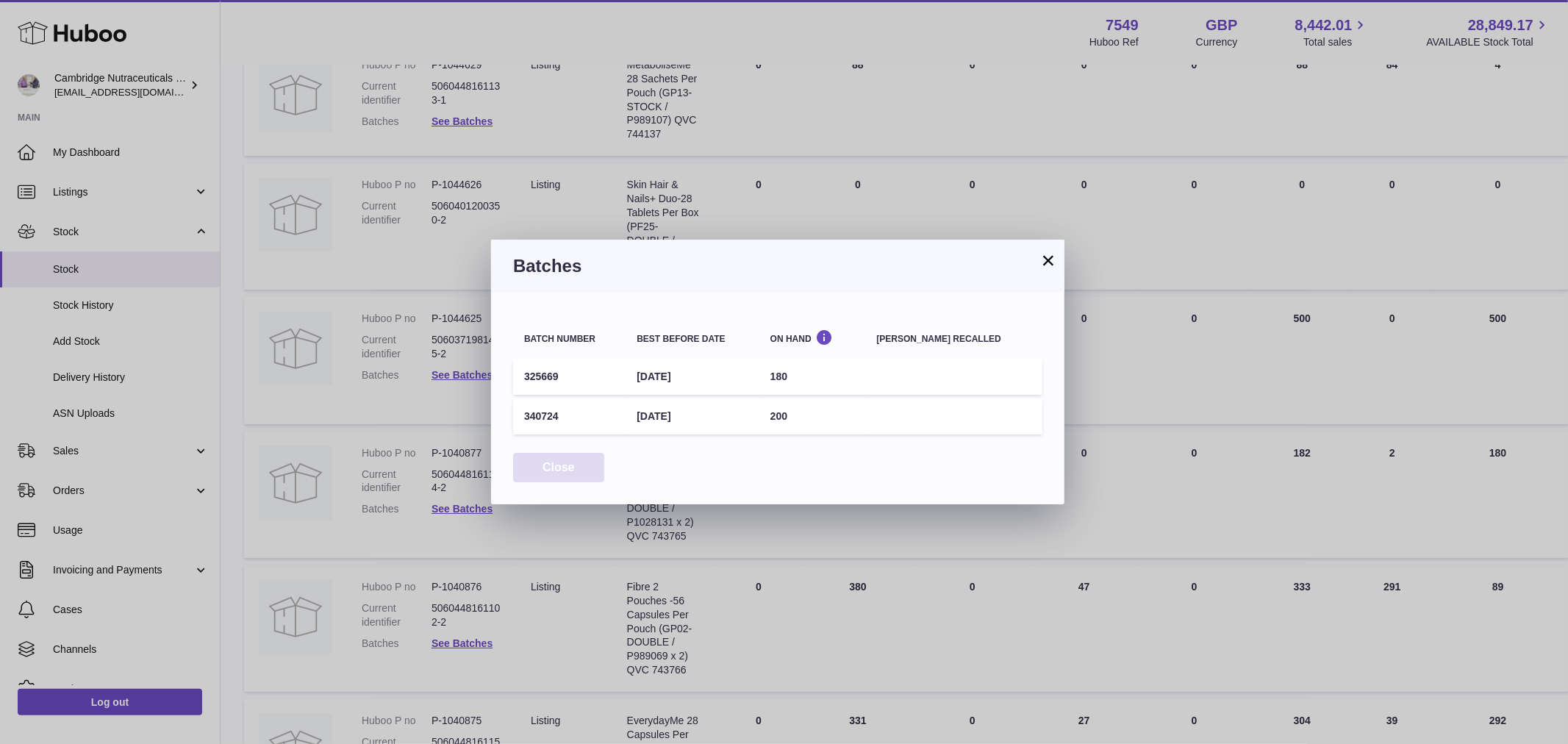
click at [564, 466] on button "Close" at bounding box center [559, 467] width 91 height 30
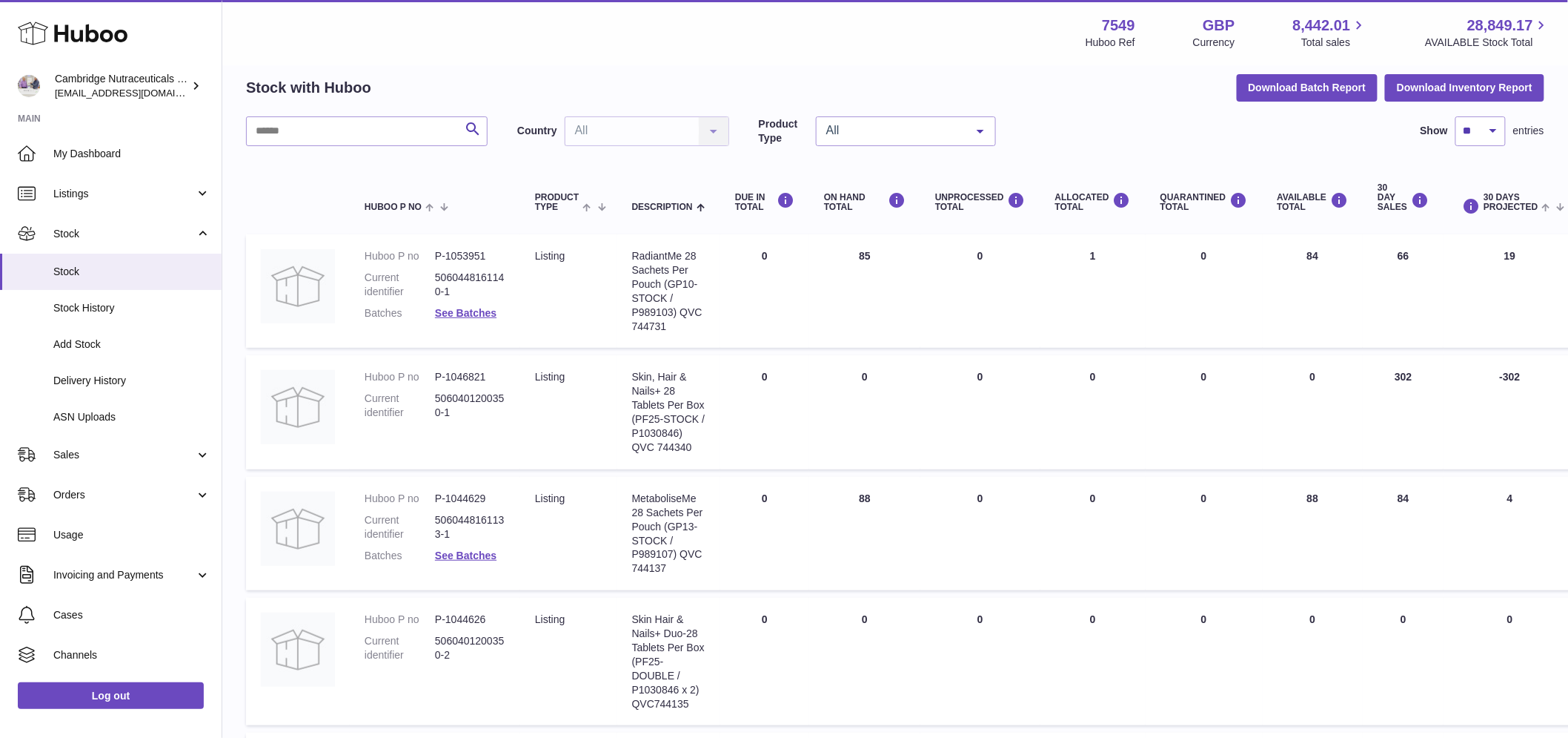
scroll to position [0, 0]
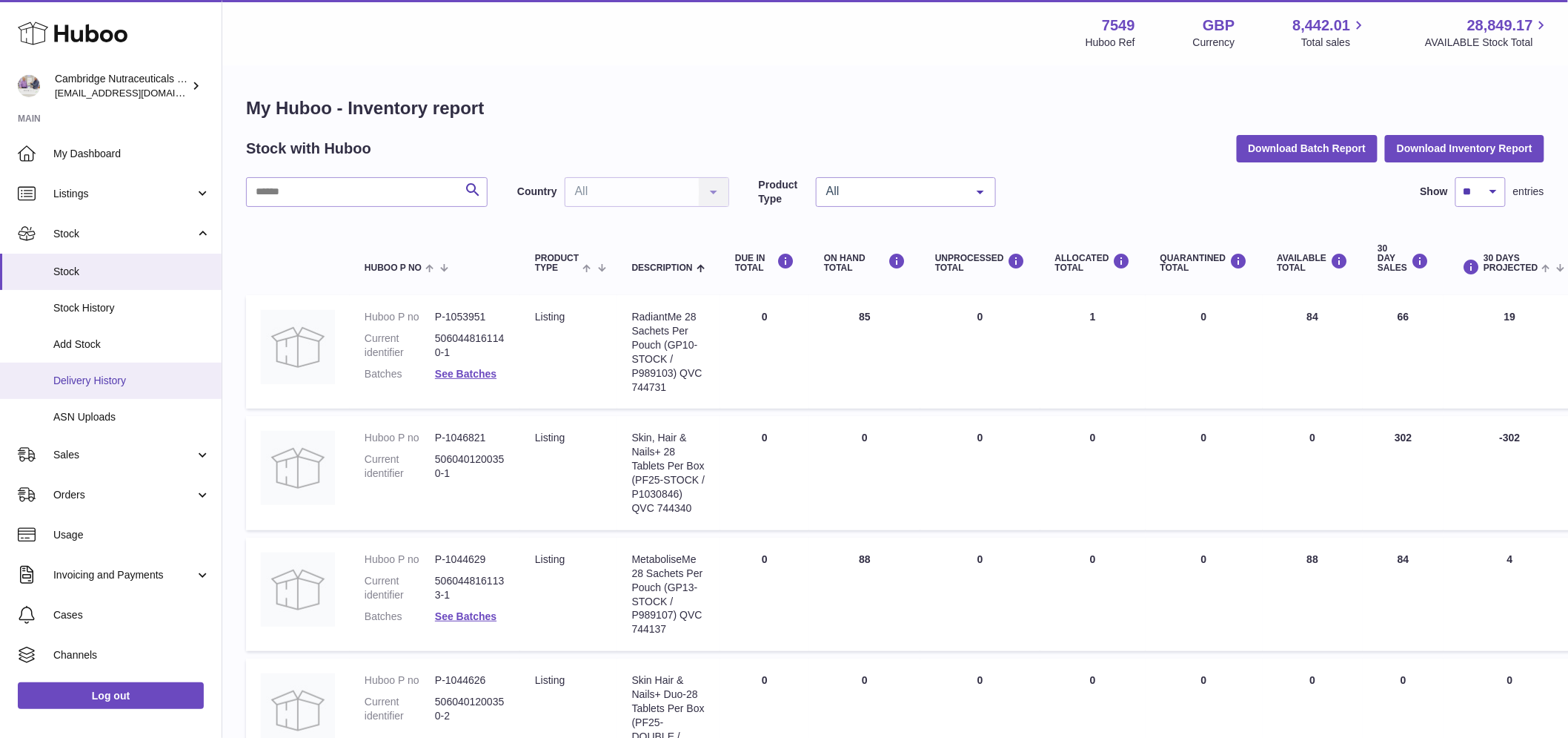
click at [105, 378] on span "Delivery History" at bounding box center [131, 381] width 157 height 14
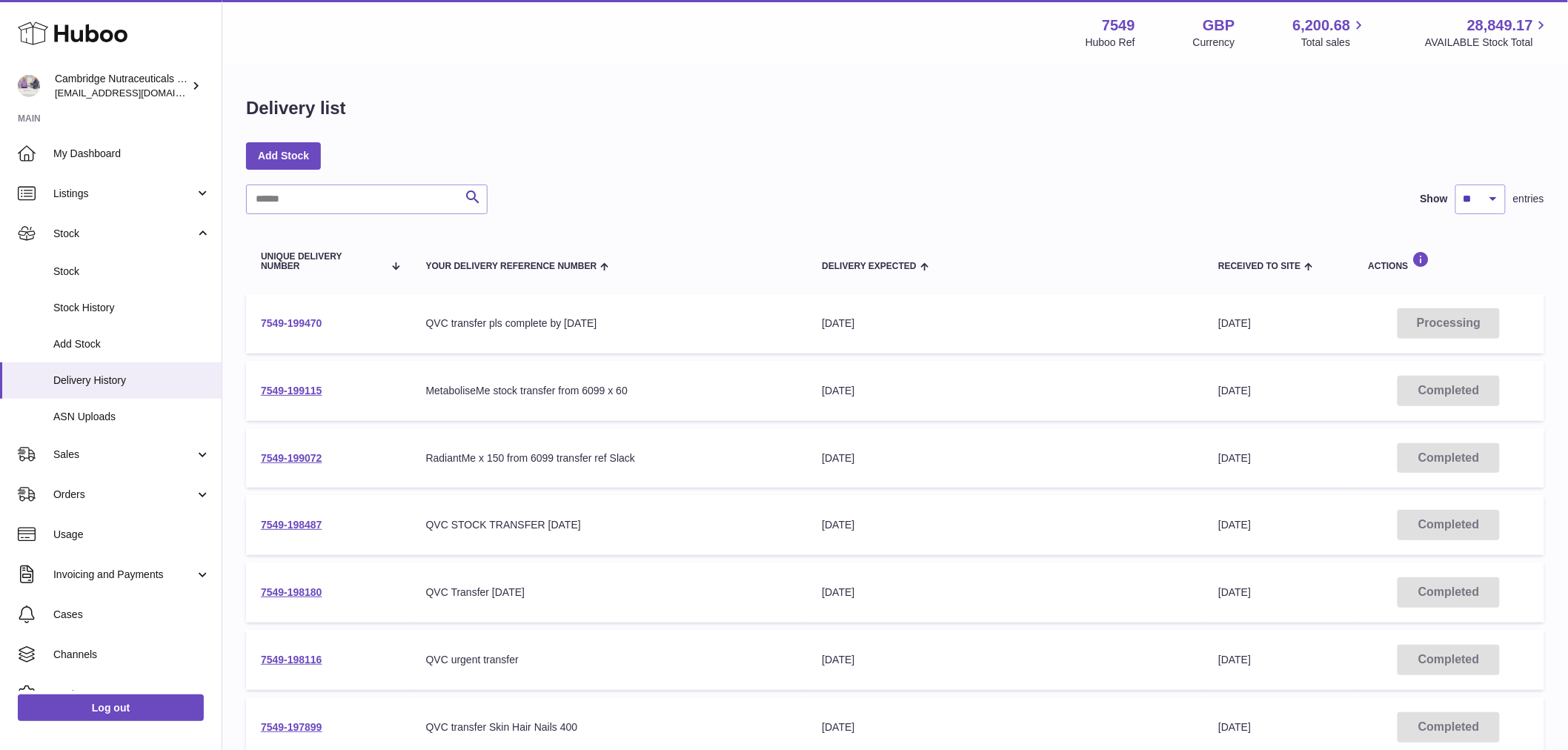
click at [302, 317] on link "7549-199470" at bounding box center [291, 322] width 61 height 12
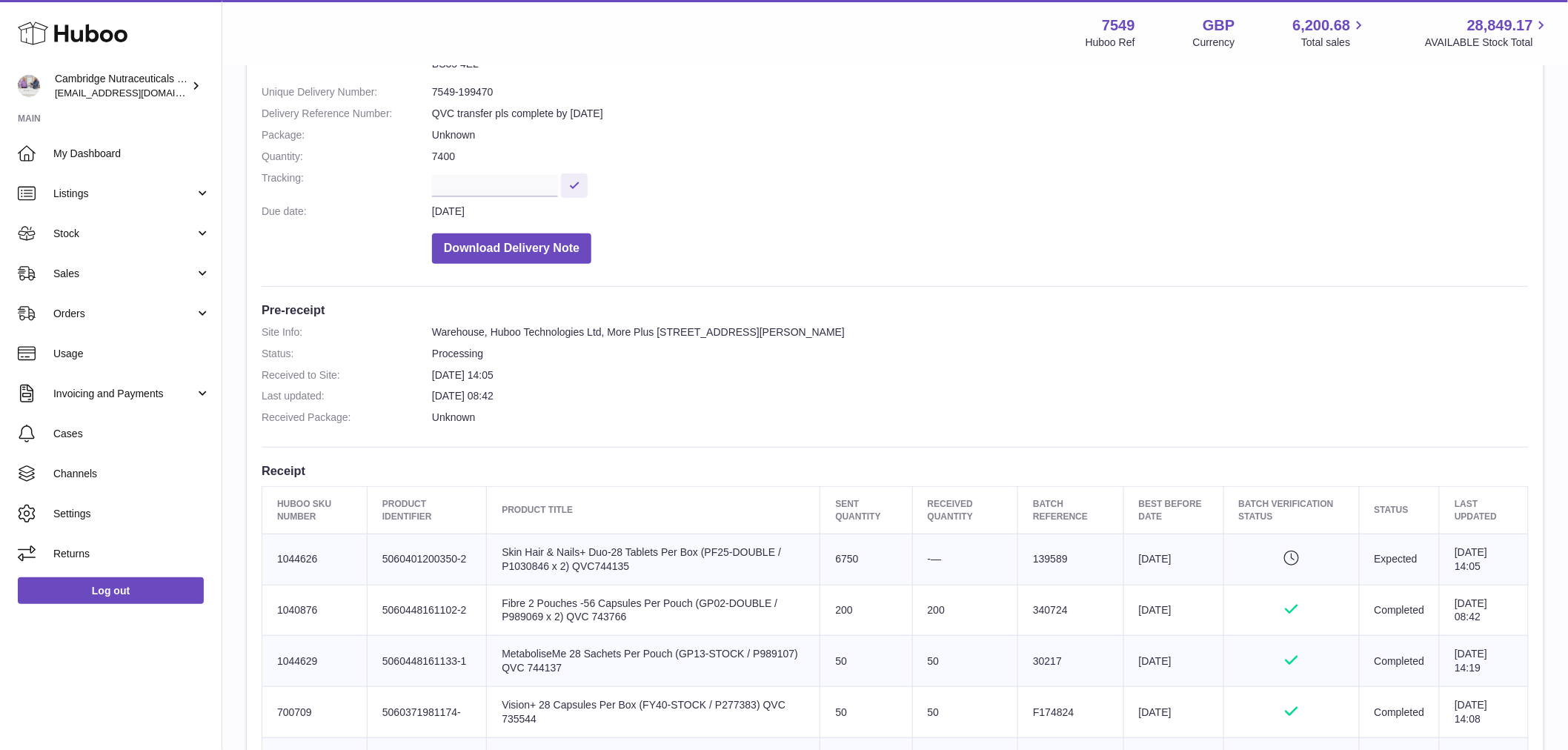
scroll to position [165, 0]
click at [152, 590] on link "Log out" at bounding box center [111, 591] width 186 height 27
